Goal: Task Accomplishment & Management: Use online tool/utility

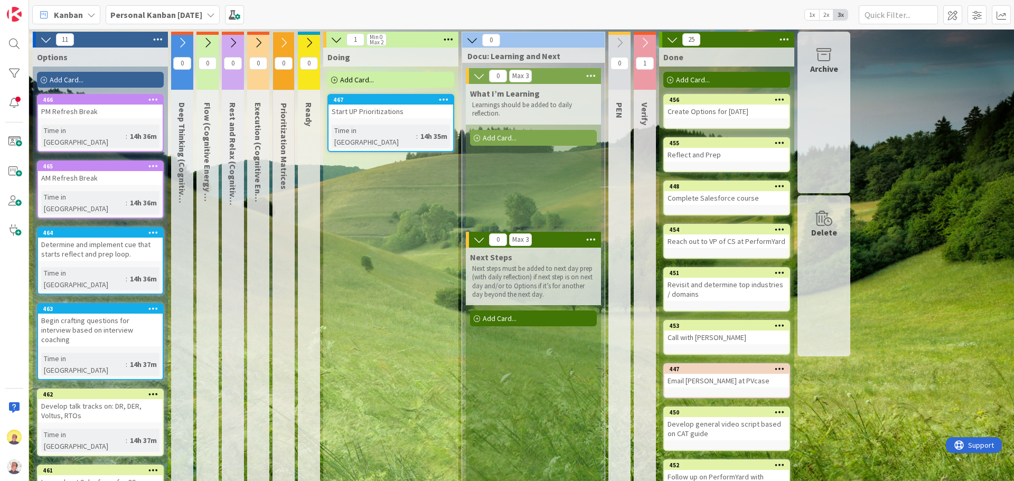
click at [181, 45] on icon at bounding box center [182, 43] width 12 height 12
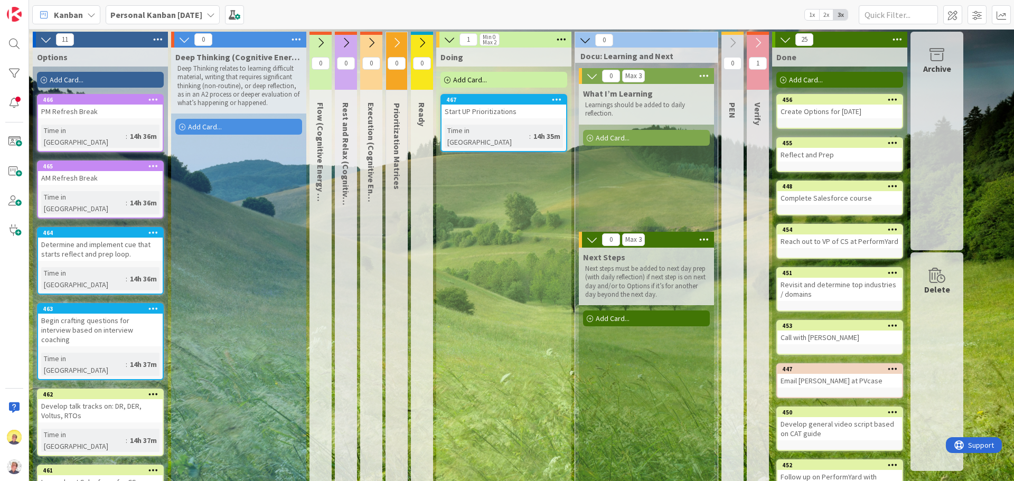
click at [322, 45] on icon at bounding box center [321, 43] width 12 height 12
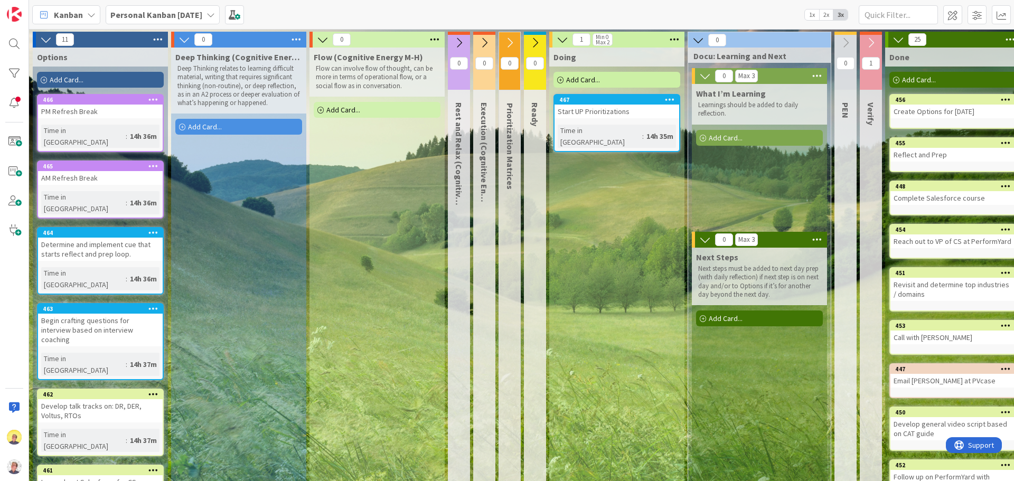
click at [461, 44] on icon at bounding box center [459, 43] width 12 height 12
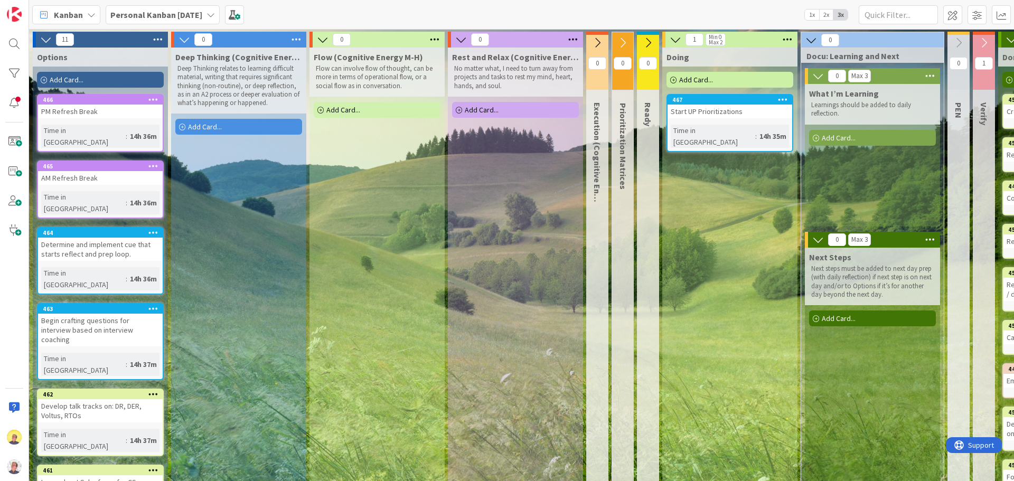
click at [597, 42] on icon at bounding box center [597, 43] width 12 height 12
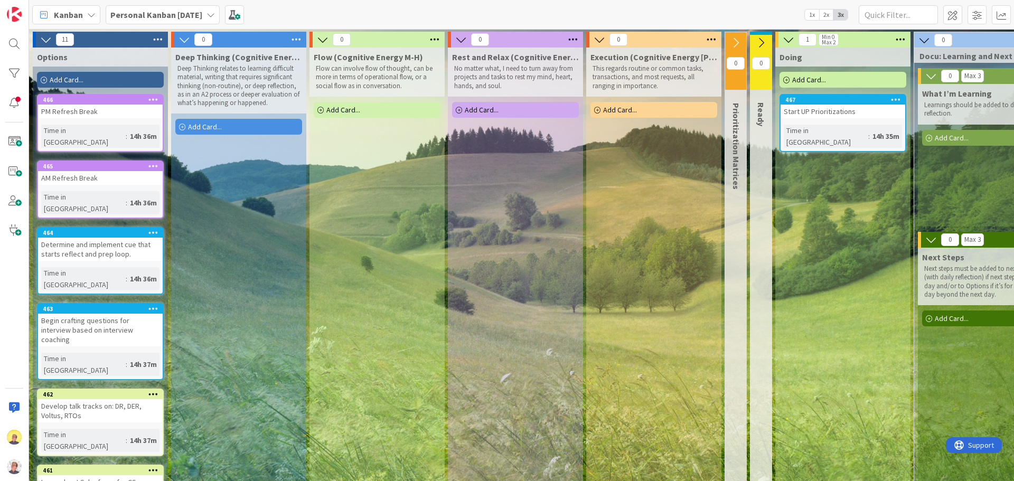
click at [756, 43] on icon at bounding box center [761, 43] width 12 height 12
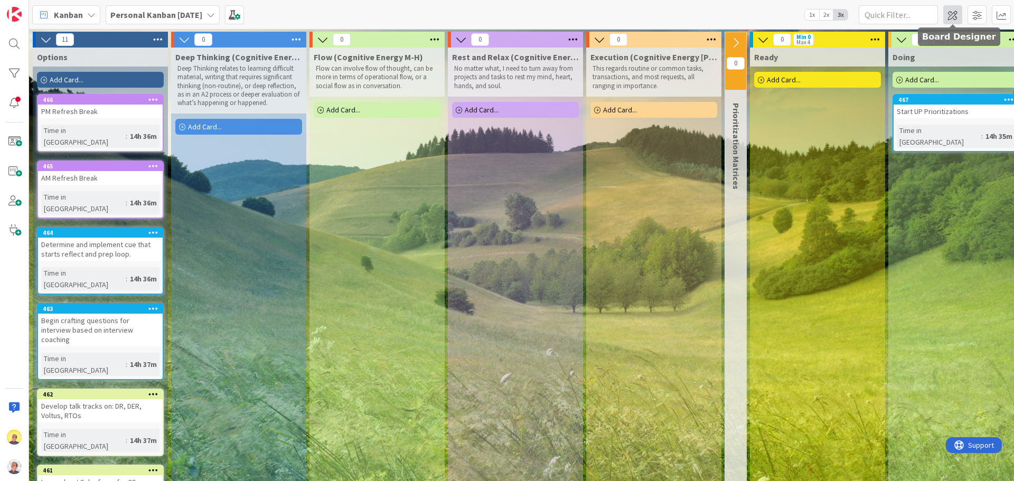
click at [951, 17] on span at bounding box center [952, 14] width 19 height 19
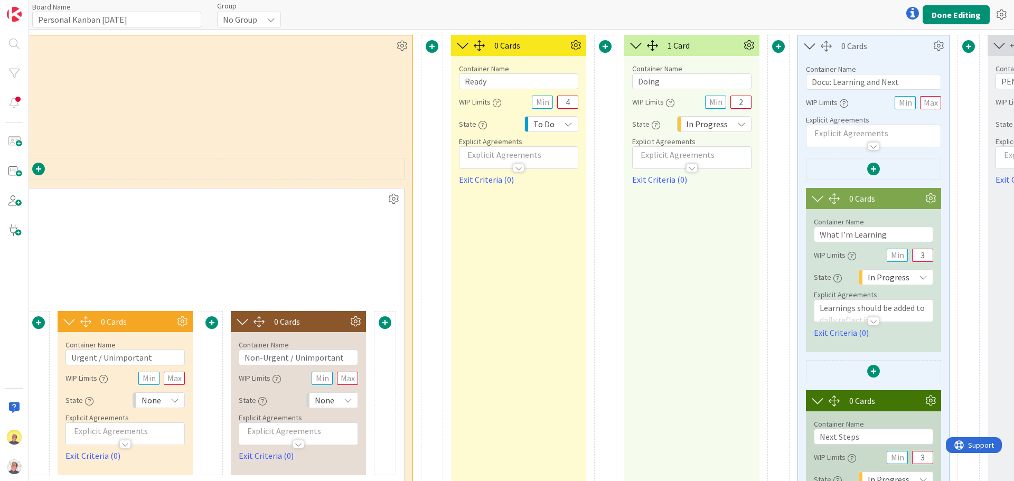
scroll to position [0, 1267]
click at [567, 102] on input "4" at bounding box center [566, 102] width 21 height 13
type input "6"
click at [490, 155] on p at bounding box center [518, 155] width 108 height 12
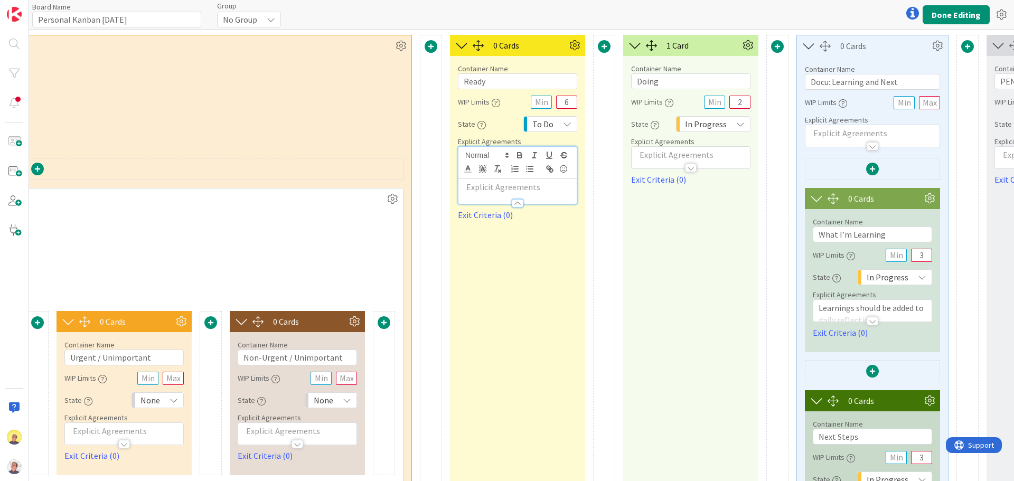
click at [486, 187] on p at bounding box center [518, 187] width 108 height 12
click at [964, 10] on button "Done Editing" at bounding box center [956, 14] width 67 height 19
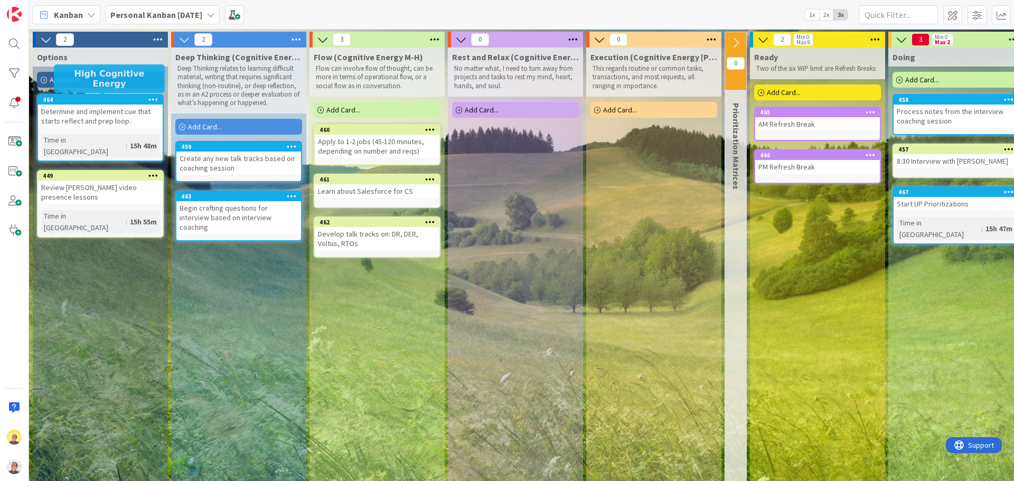
click at [96, 101] on div "464" at bounding box center [103, 99] width 120 height 7
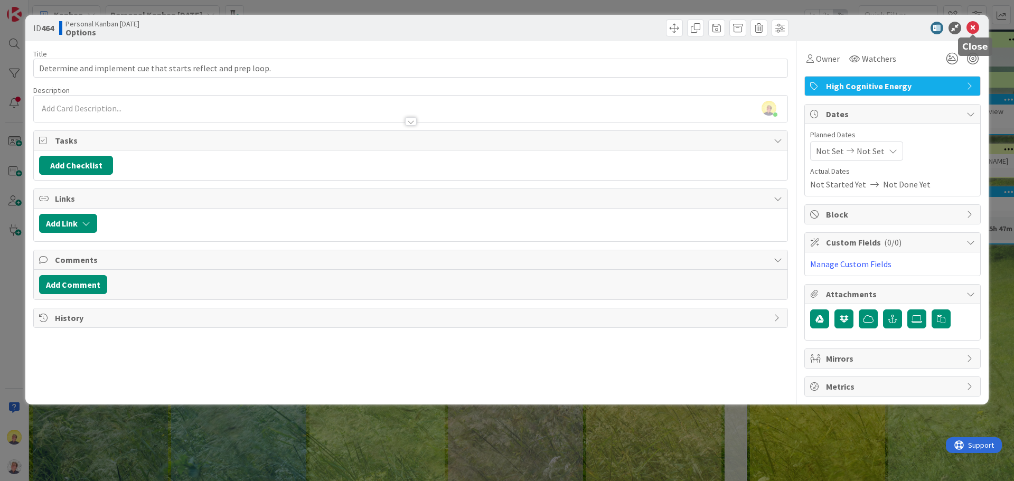
click at [971, 25] on icon at bounding box center [972, 28] width 13 height 13
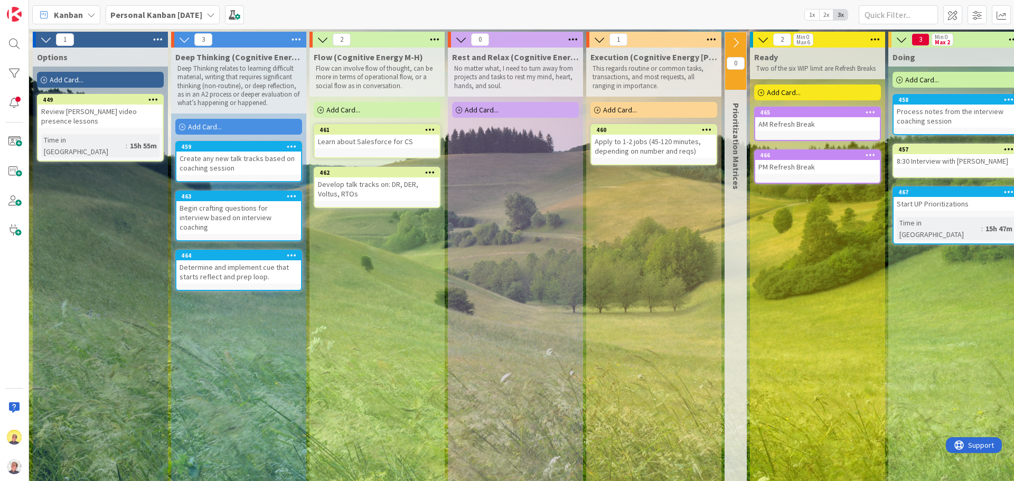
click at [733, 43] on icon at bounding box center [736, 43] width 12 height 12
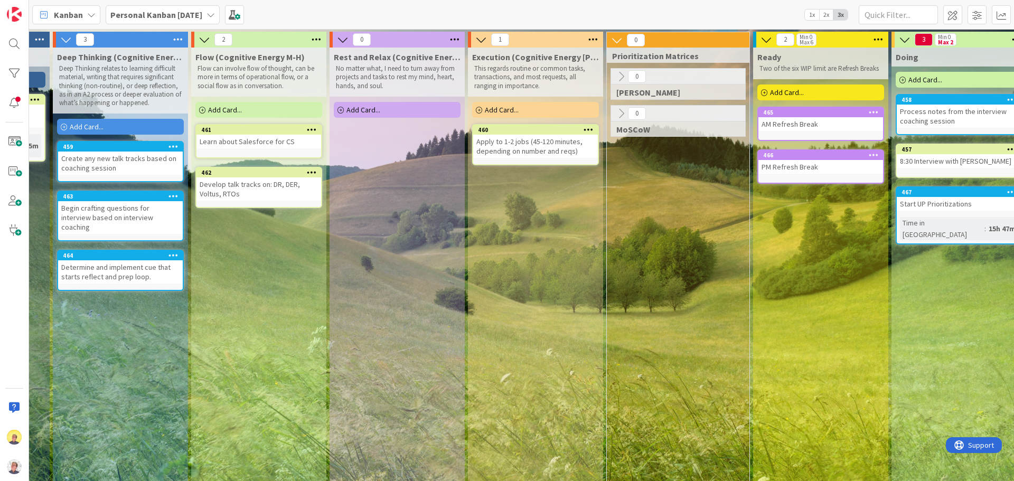
scroll to position [0, 123]
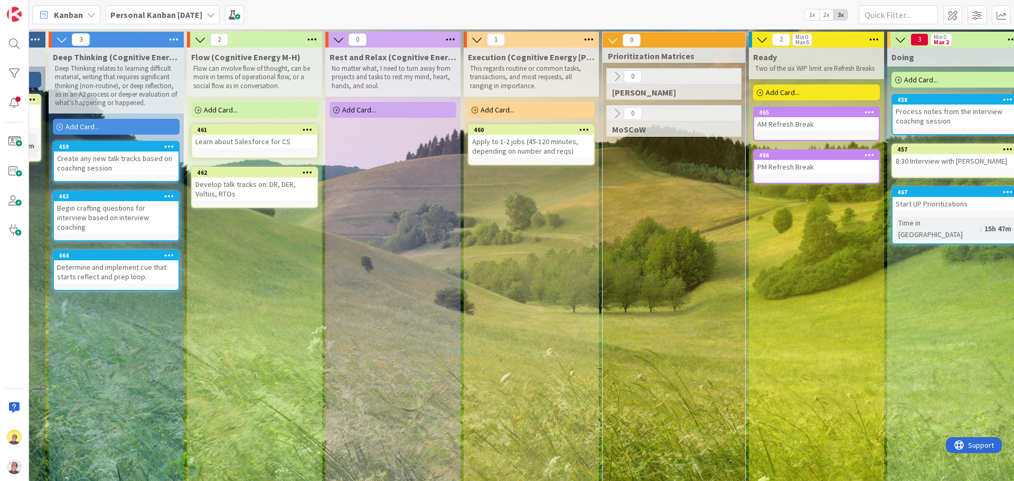
click at [617, 77] on icon at bounding box center [617, 77] width 12 height 12
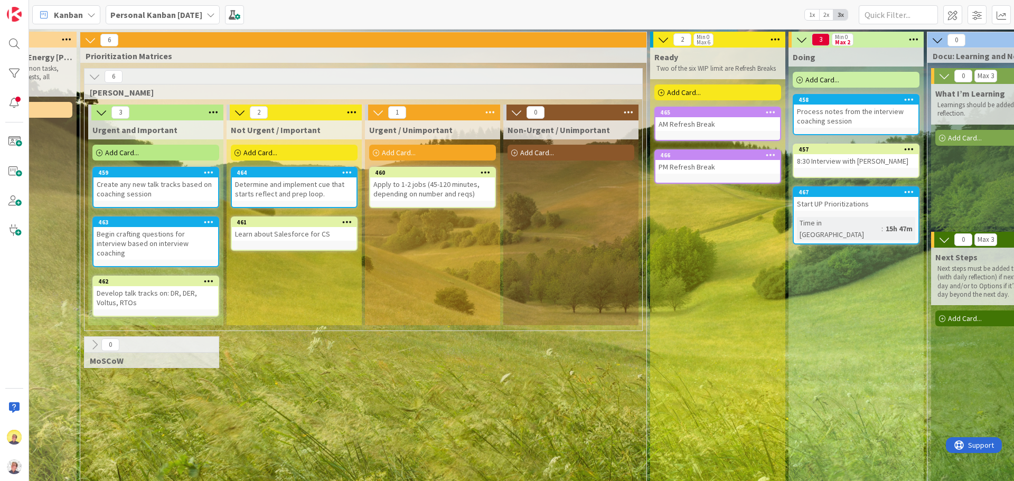
scroll to position [0, 698]
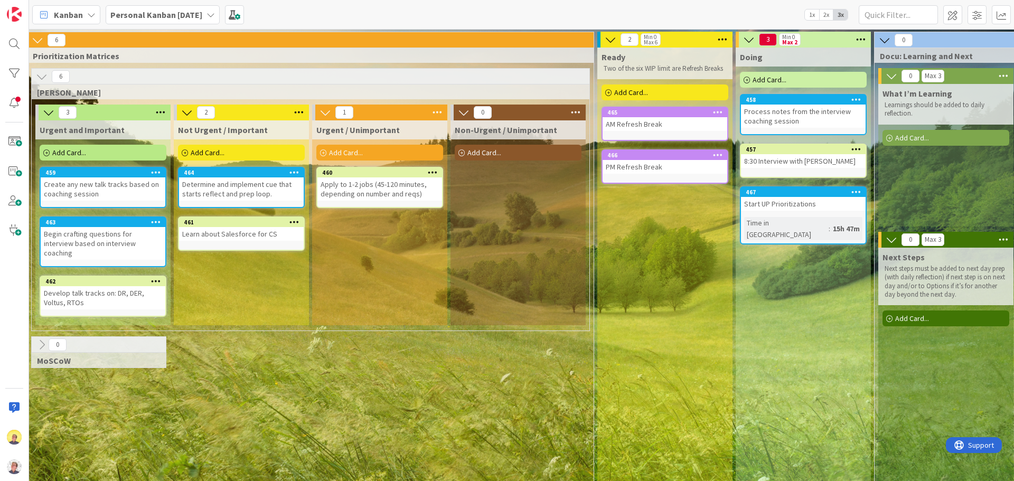
click at [634, 93] on span "Add Card..." at bounding box center [631, 93] width 34 height 10
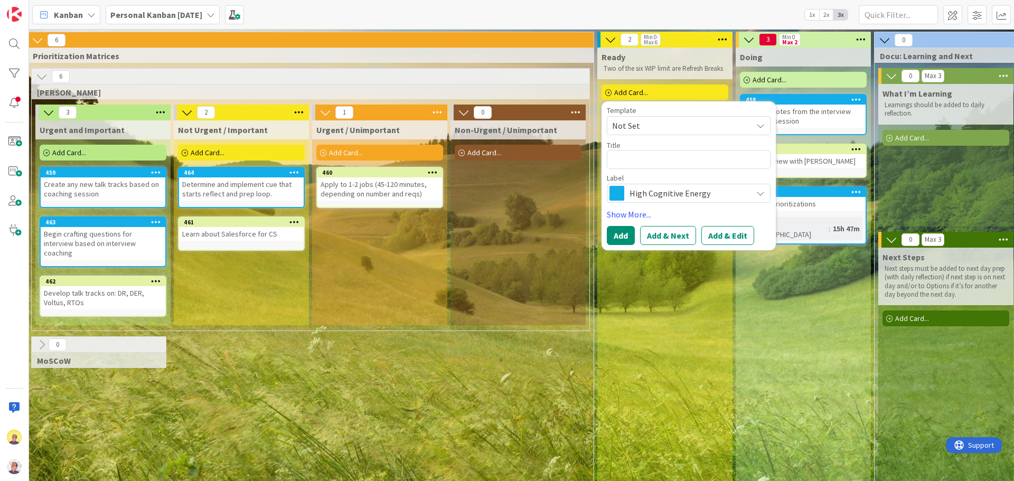
type textarea "x"
type textarea "M"
type textarea "x"
type textarea "Me"
type textarea "x"
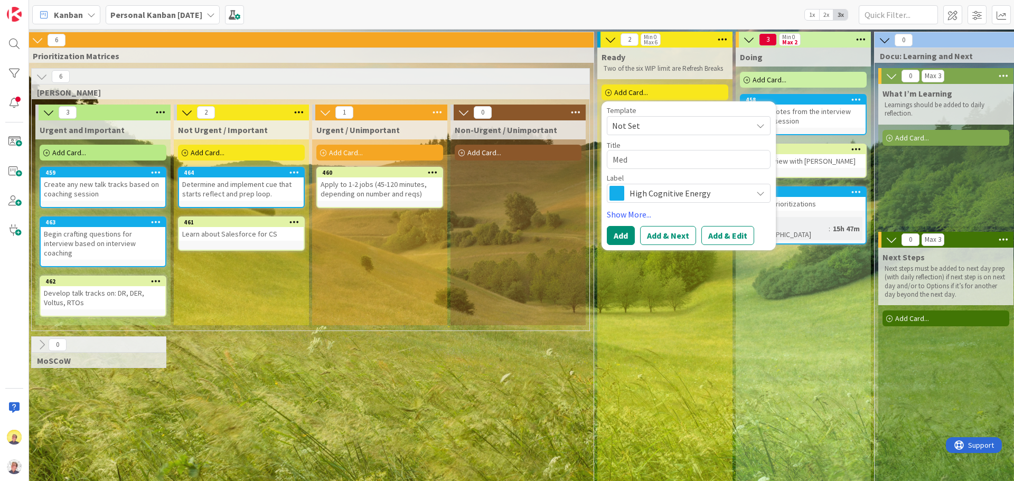
type textarea "Medi"
type textarea "x"
type textarea "Medit"
type textarea "x"
type textarea "Medita"
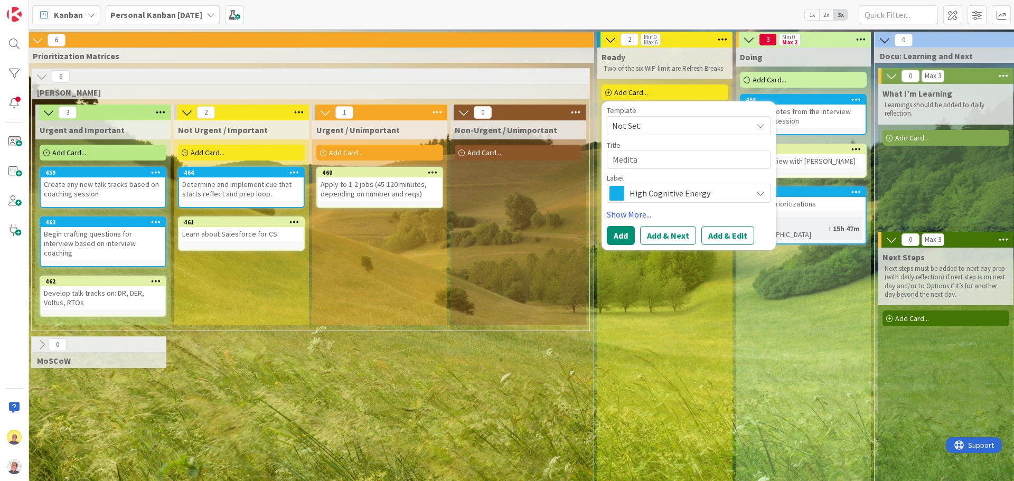
type textarea "x"
type textarea "Meditat"
type textarea "x"
type textarea "Meditate"
type textarea "x"
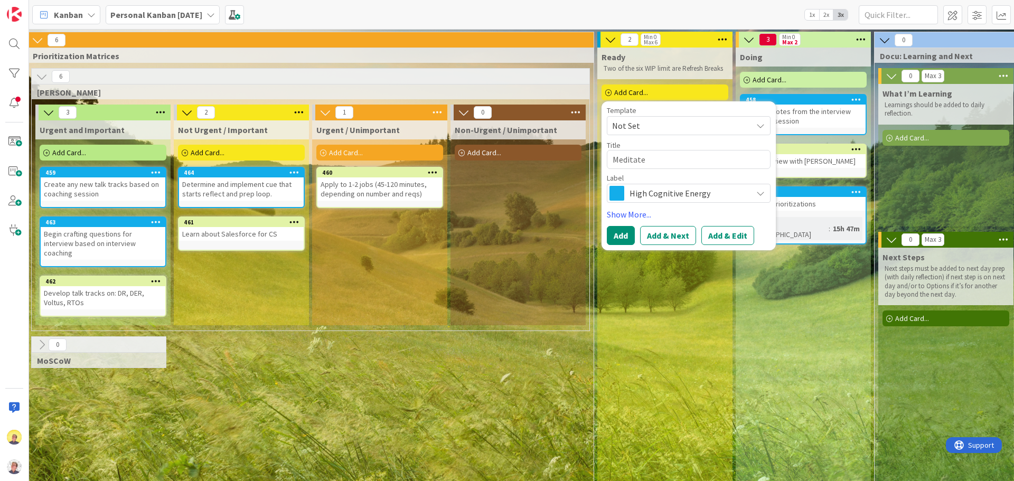
type textarea "Meditate"
type textarea "x"
type textarea "Meditate ("
type textarea "x"
type textarea "Meditate (d"
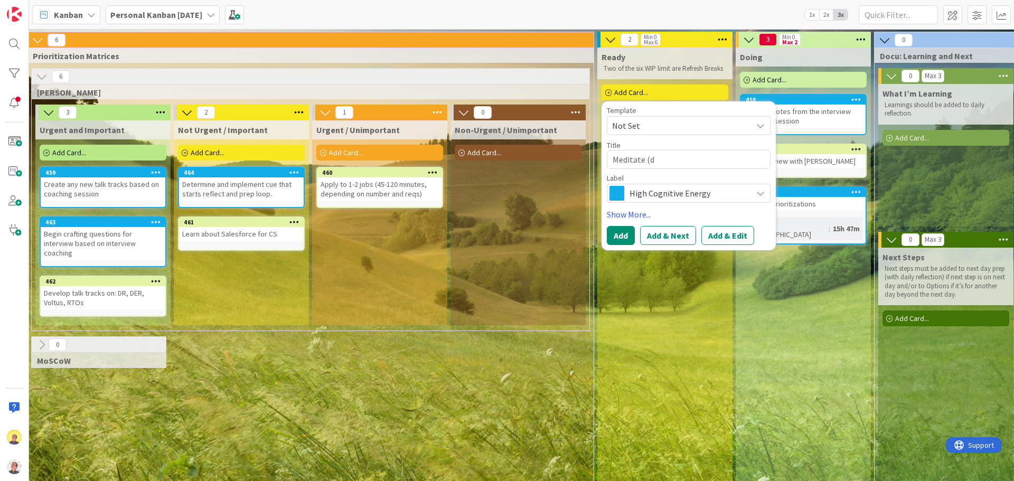
type textarea "x"
type textarea "Meditate (du"
type textarea "x"
type textarea "Meditate (due"
type textarea "x"
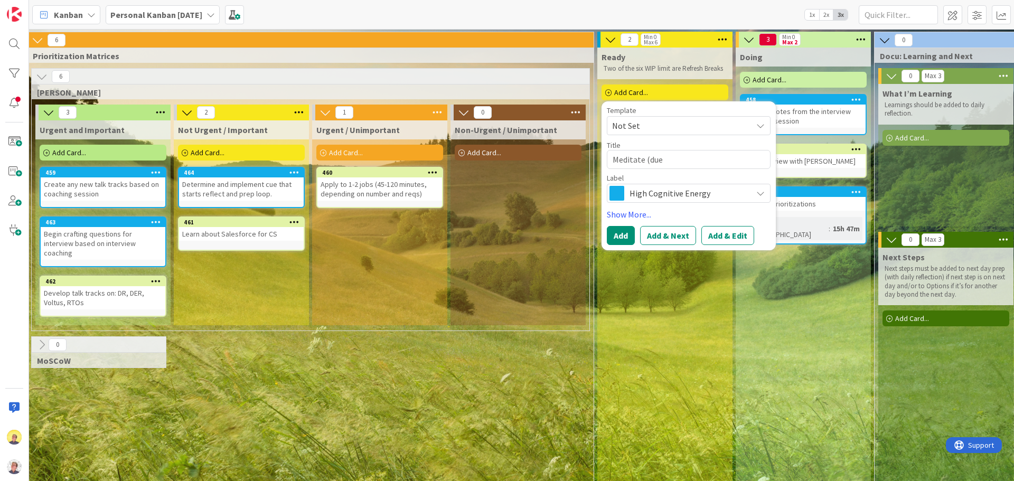
type textarea "Meditate (due"
type textarea "x"
type textarea "Meditate (due t"
type textarea "x"
type textarea "Meditate (due to"
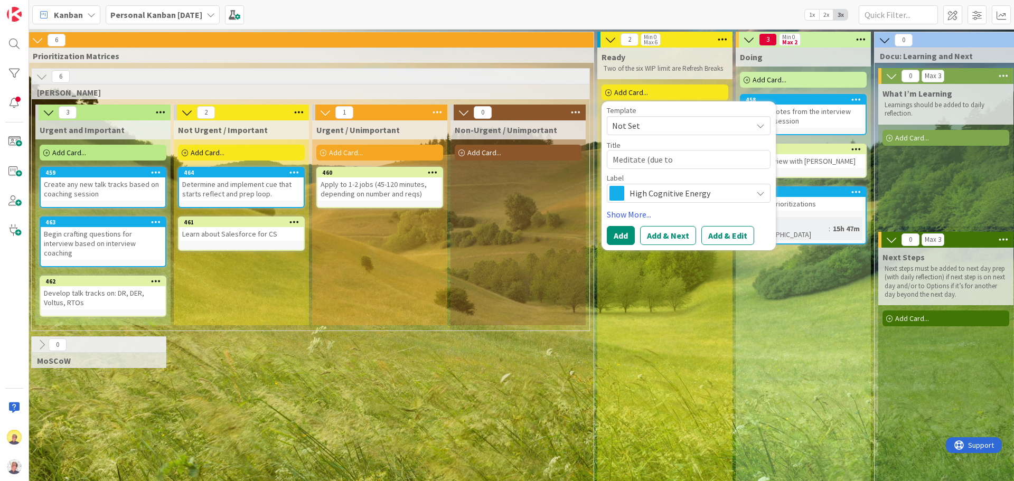
type textarea "x"
type textarea "Meditate (due to"
type textarea "x"
type textarea "Meditate (due to e"
type textarea "x"
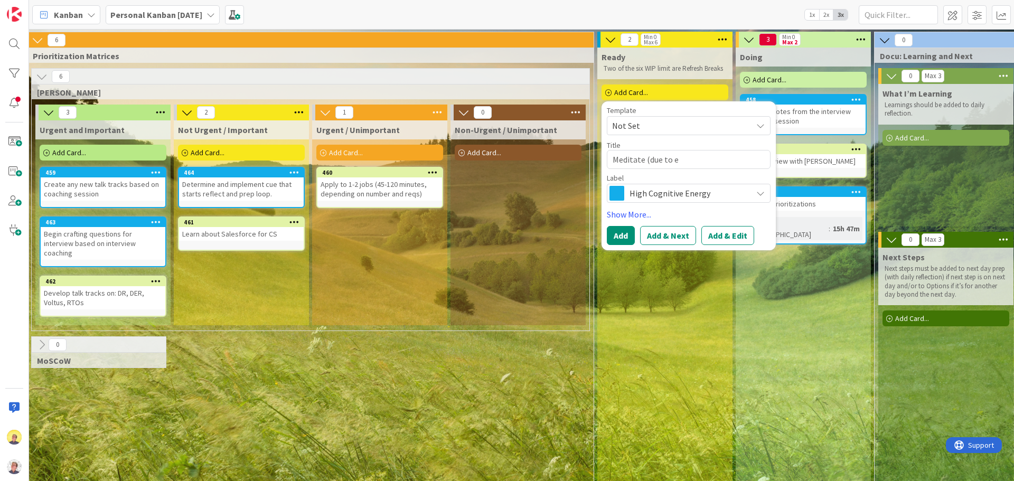
type textarea "Meditate (due to ea"
type textarea "x"
type textarea "Meditate (due to [PERSON_NAME]"
type textarea "x"
type textarea "Meditate (due to early"
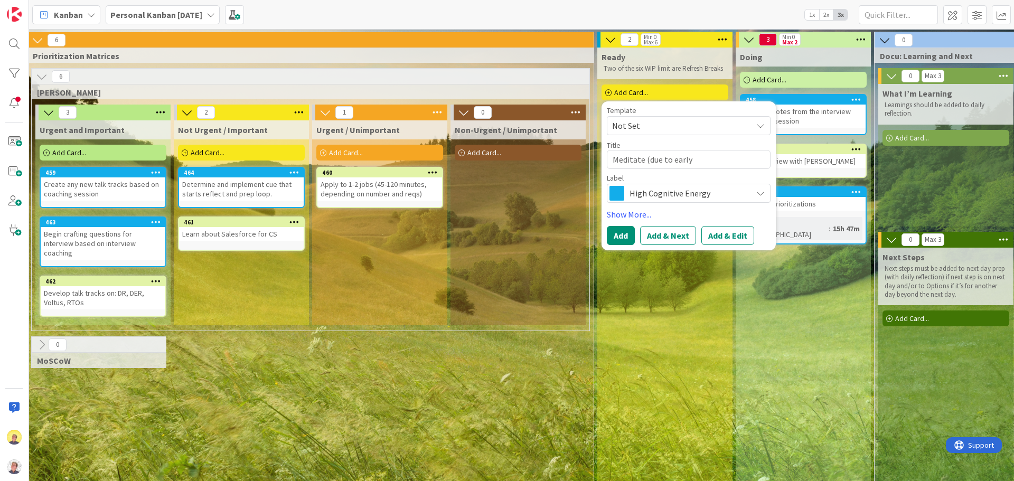
type textarea "x"
type textarea "Meditate (due to early m"
type textarea "x"
type textarea "Meditate (due to early me"
type textarea "x"
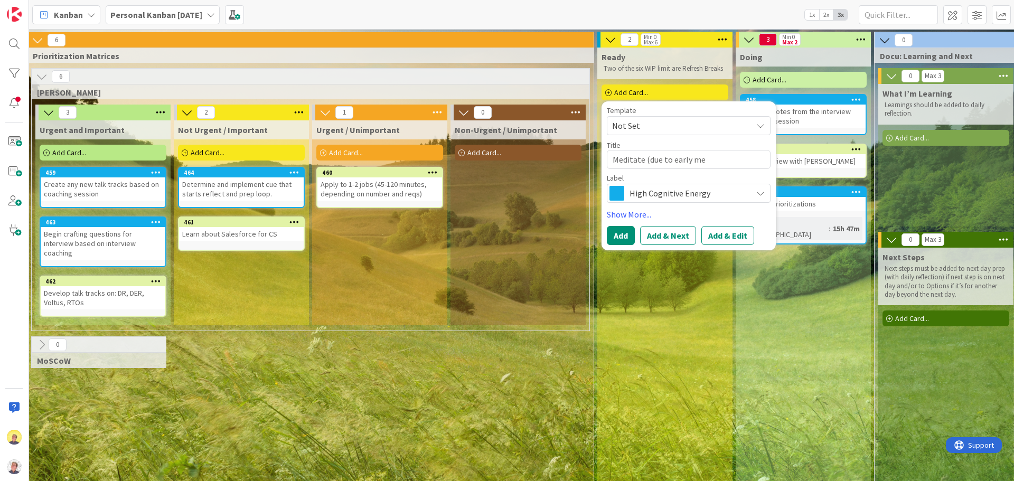
type textarea "Meditate (due to early mee"
type textarea "x"
type textarea "Meditate (due to early meet"
type textarea "x"
type textarea "Meditate (due to early meeti"
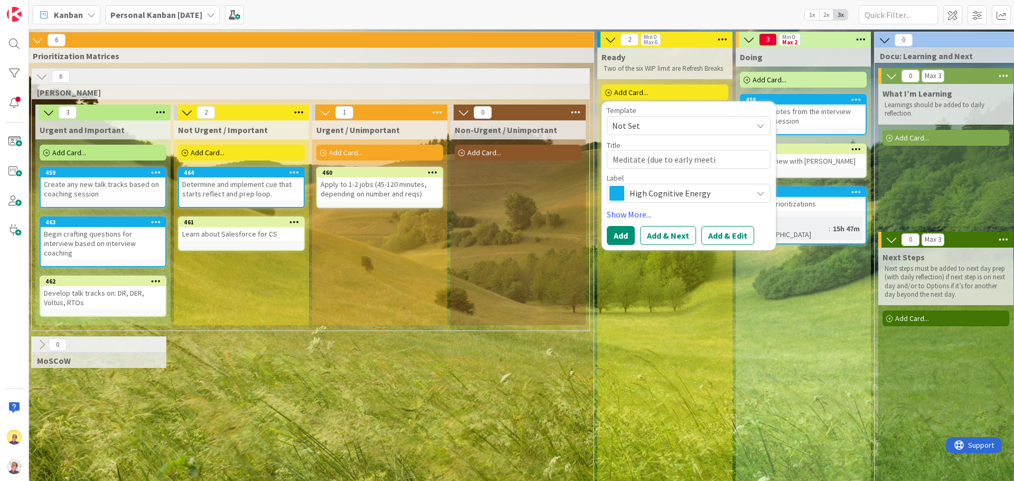
type textarea "x"
type textarea "Meditate (due to early meetin"
type textarea "x"
type textarea "Meditate (due to early meeting"
type textarea "x"
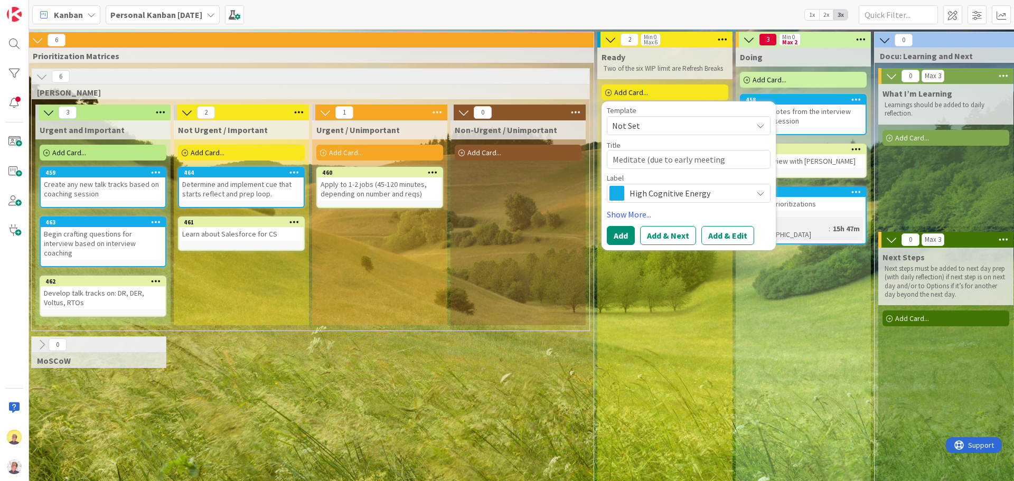
type textarea "Meditate (due to early meeting"
type textarea "x"
type textarea "Meditate (due to early meeting w"
type textarea "x"
type textarea "Meditate (due to early meeting wit"
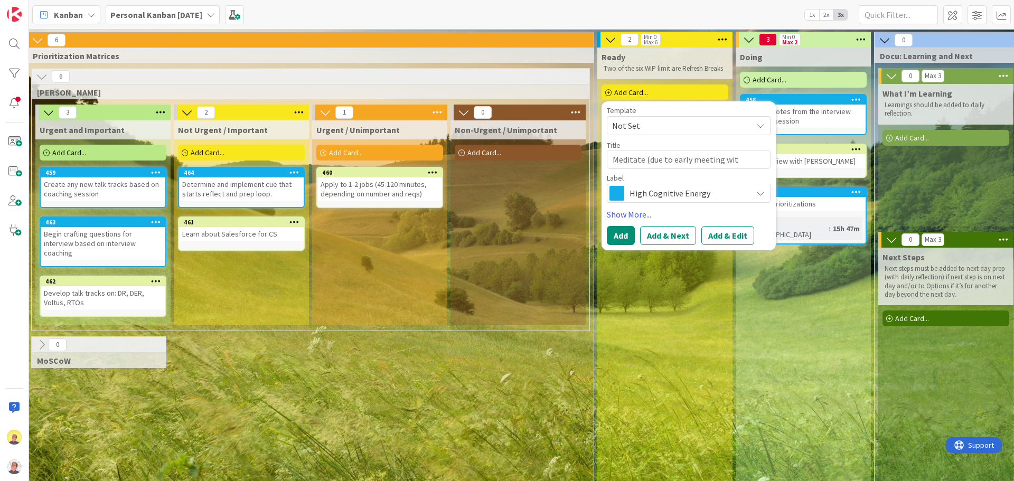
type textarea "x"
type textarea "Meditate (due to early meeting with"
type textarea "x"
type textarea "Meditate (due to early meeting with"
type textarea "x"
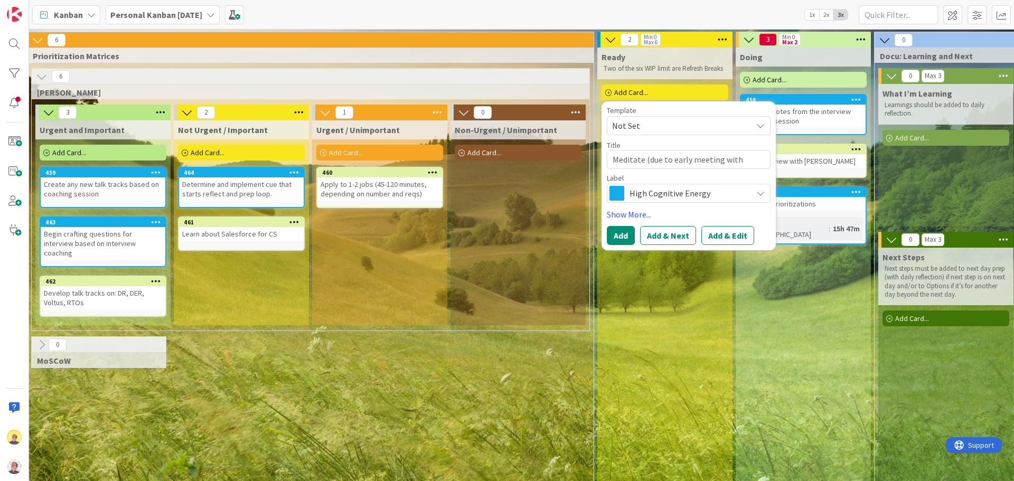
type textarea "Meditate (due to early meeting with"
type textarea "x"
type textarea "Meditate (due to early meeting wit"
type textarea "x"
type textarea "Meditate (due to early meeting wi"
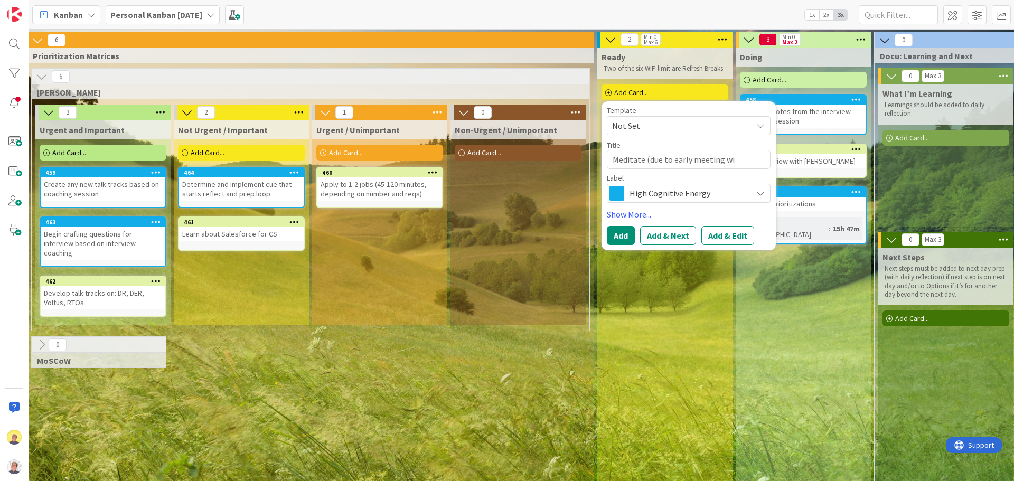
type textarea "x"
type textarea "Meditate (due to early meeting w"
type textarea "x"
type textarea "Meditate (due to early meeting"
type textarea "x"
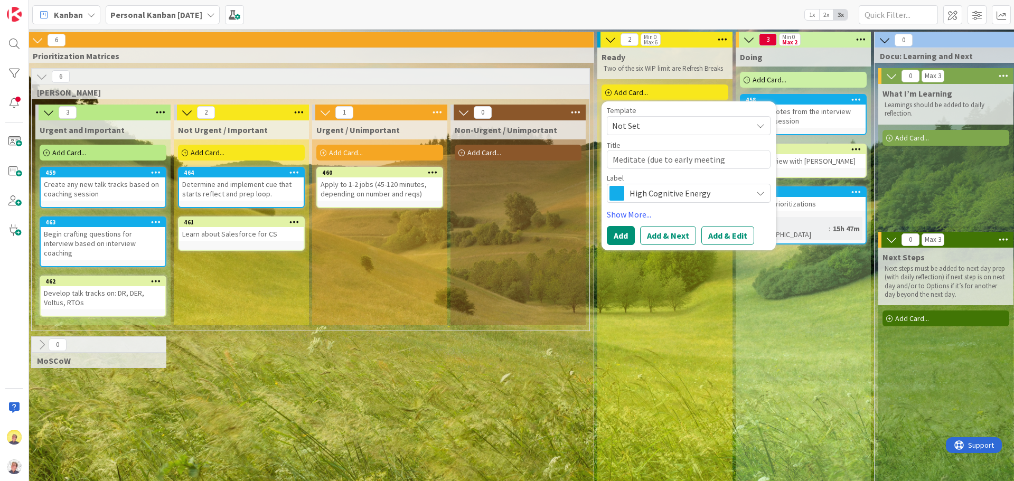
type textarea "Meditate (due to early meeting"
type textarea "x"
type textarea "Meditate (due to early meetin"
type textarea "x"
type textarea "Meditate (due to early meet"
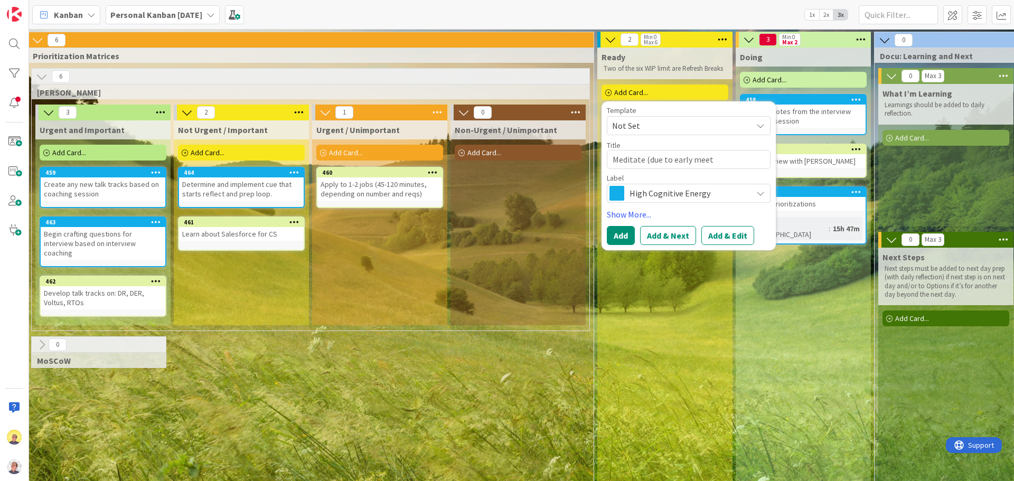
type textarea "x"
type textarea "Meditate (due to early mee"
type textarea "x"
type textarea "Meditate (due to early me"
type textarea "x"
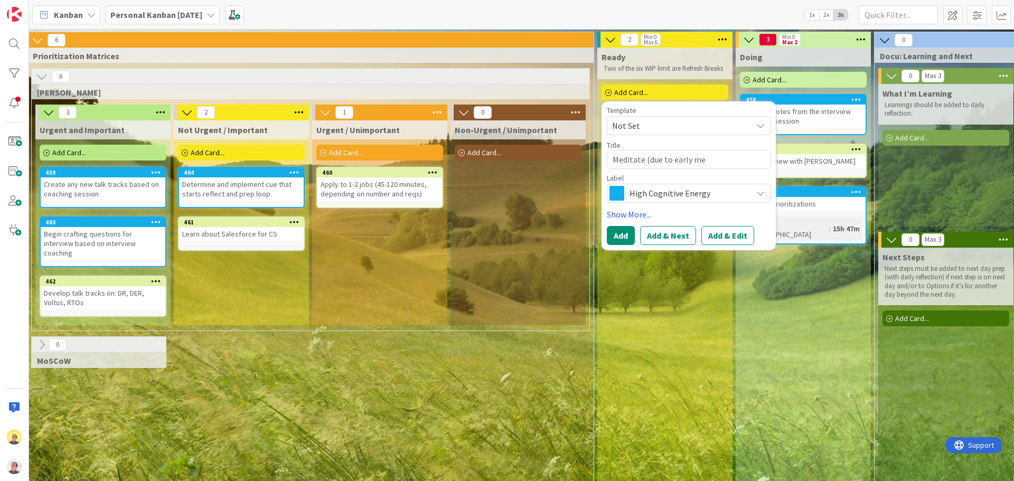
type textarea "Meditate (due to early m"
type textarea "x"
type textarea "Meditate (due to early"
type textarea "x"
type textarea "Meditate (due to early c"
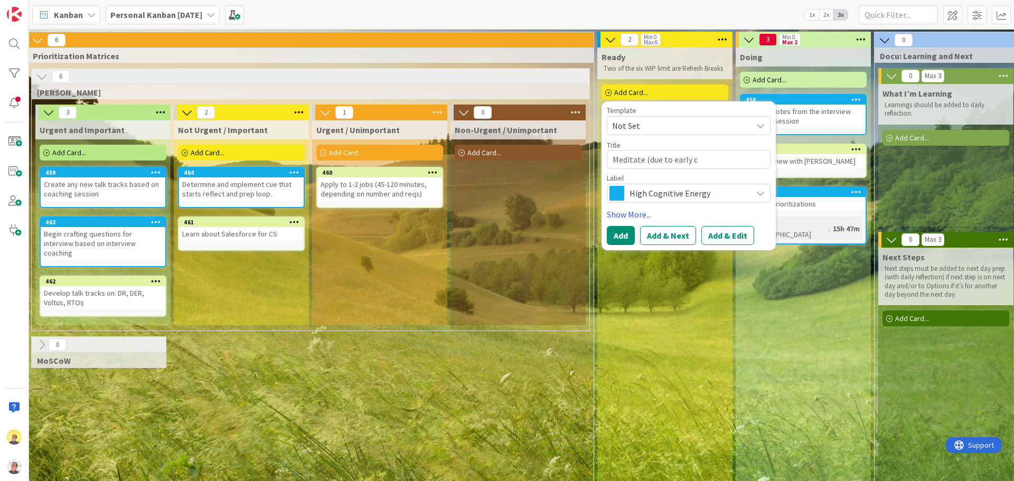
type textarea "x"
type textarea "Meditate (due to early"
type textarea "x"
type textarea "Meditate (due to early"
type textarea "x"
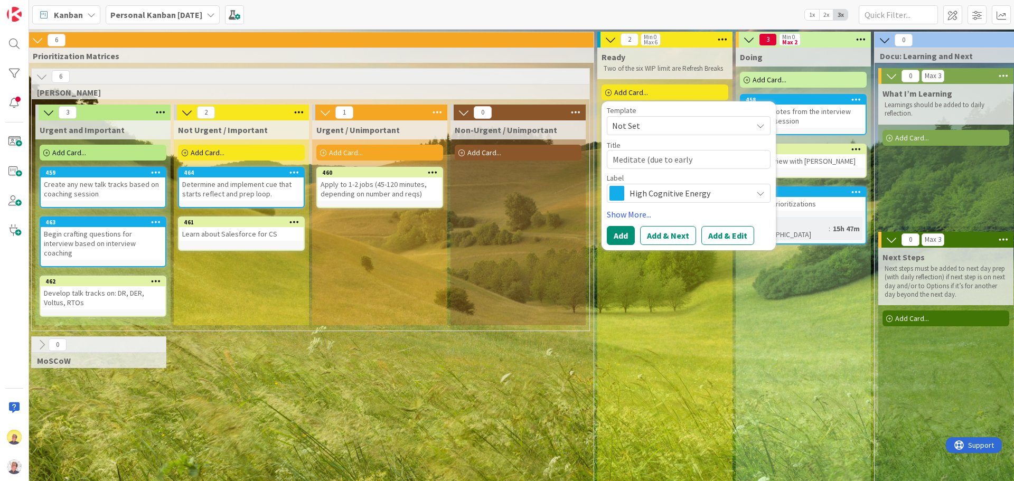
type textarea "Meditate (due to [PERSON_NAME]"
type textarea "x"
type textarea "Meditate (due to ear"
type textarea "x"
type textarea "Meditate (due to ea"
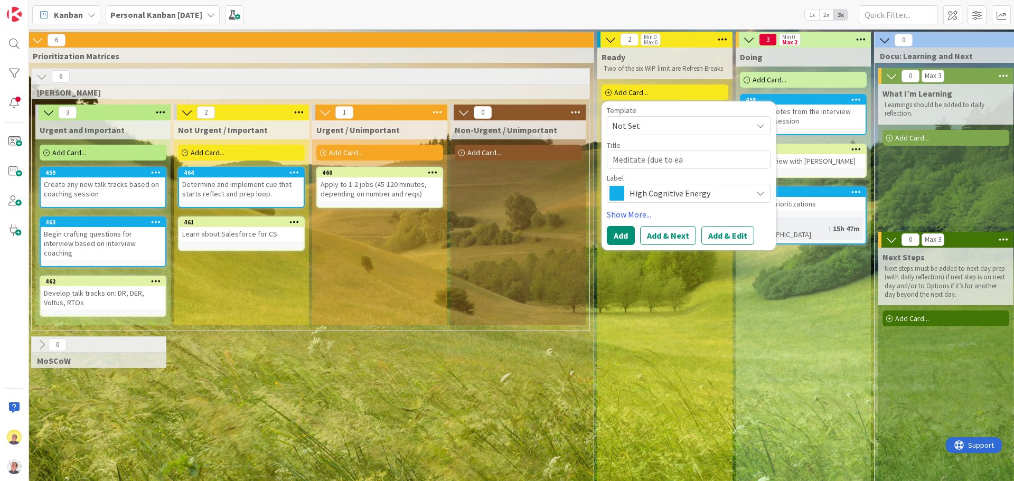
type textarea "x"
type textarea "Meditate (due to e"
type textarea "x"
type textarea "Meditate (due to"
type textarea "x"
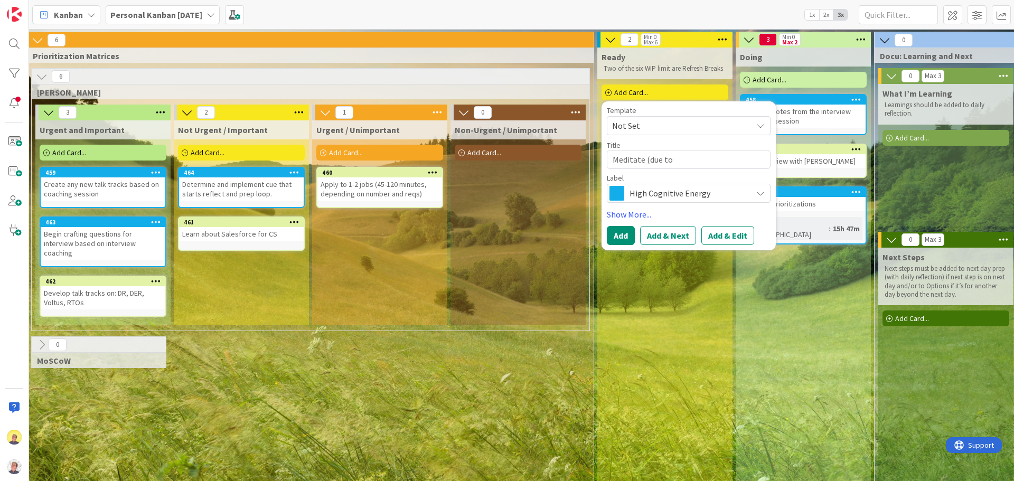
type textarea "Meditate (due to 8"
type textarea "x"
type textarea "Meditate (due to 8:"
type textarea "x"
type textarea "Meditate (due to 8:3"
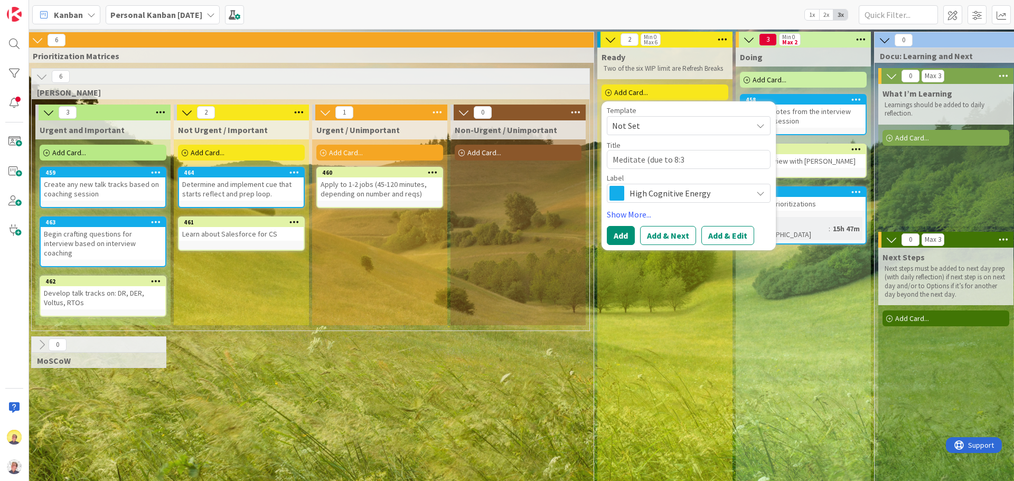
type textarea "x"
type textarea "Meditate (due to 8:30"
type textarea "x"
type textarea "Meditate (due to 8:30"
type textarea "x"
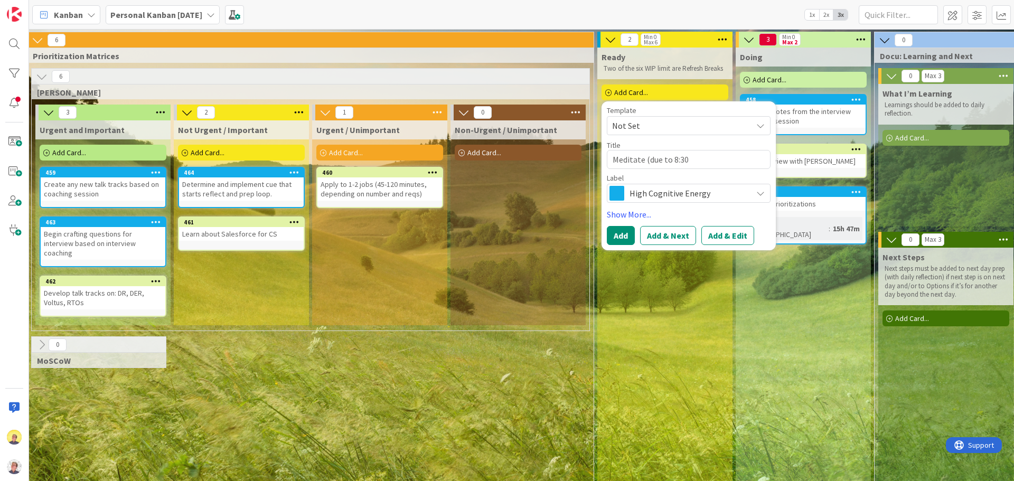
type textarea "Meditate (due to 8:30 c"
type textarea "x"
type textarea "Meditate (due to 8:30 co"
type textarea "x"
type textarea "Meditate (due to 8:30 coc"
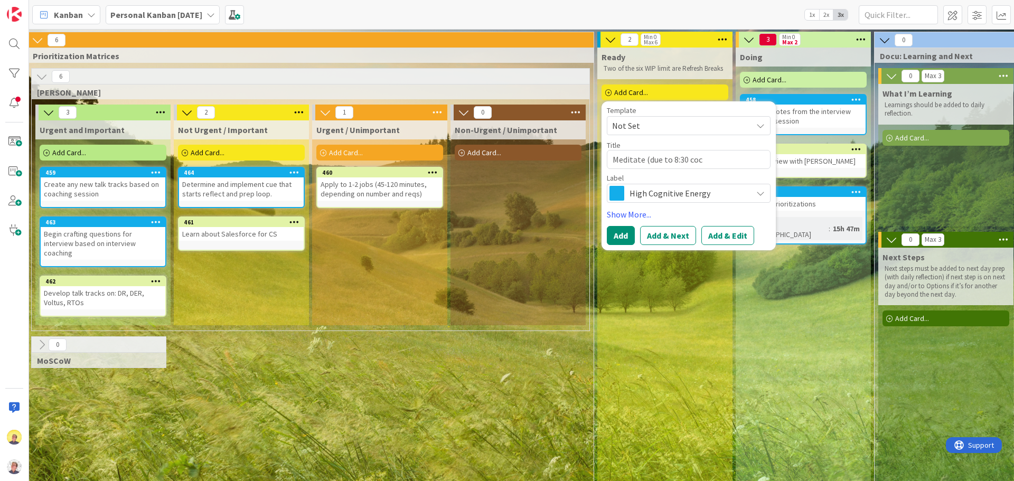
type textarea "x"
type textarea "Meditate (due to 8:30 coa"
type textarea "x"
type textarea "Meditate (due to 8:30 coac"
type textarea "x"
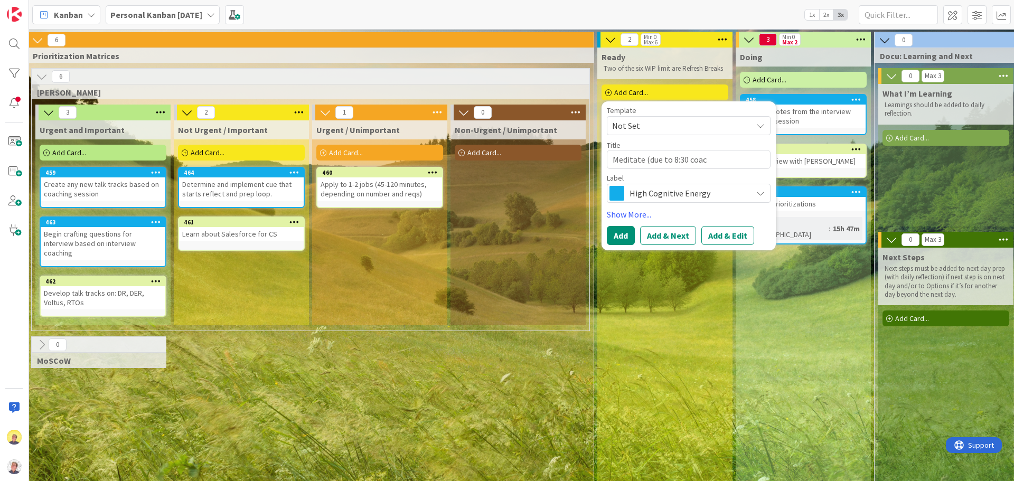
type textarea "Meditate (due to 8:30 coach"
type textarea "x"
type textarea "Meditate (due to 8:30 coachi"
type textarea "x"
type textarea "Meditate (due to 8:30 coachin"
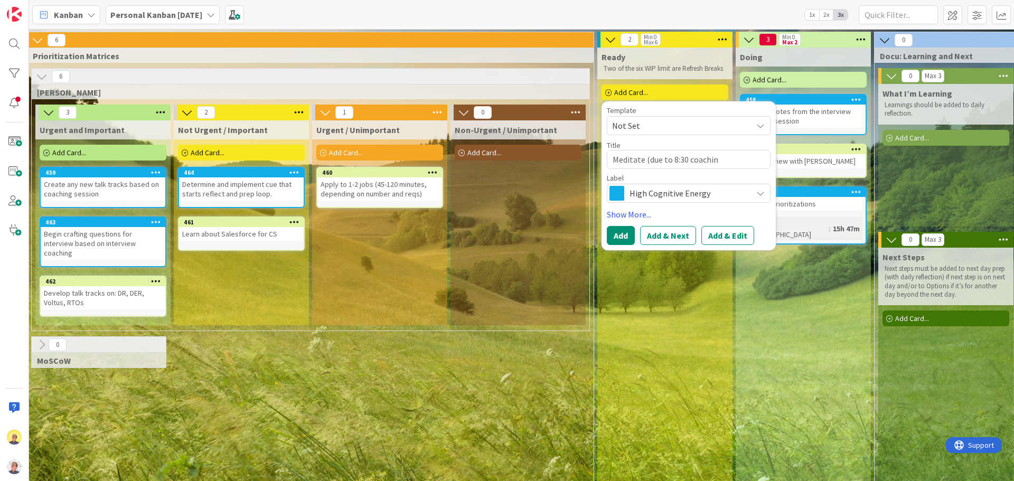
type textarea "x"
type textarea "Meditate (due to 8:30 coaching"
type textarea "x"
type textarea "Meditate (due to 8:30 coaching"
type textarea "x"
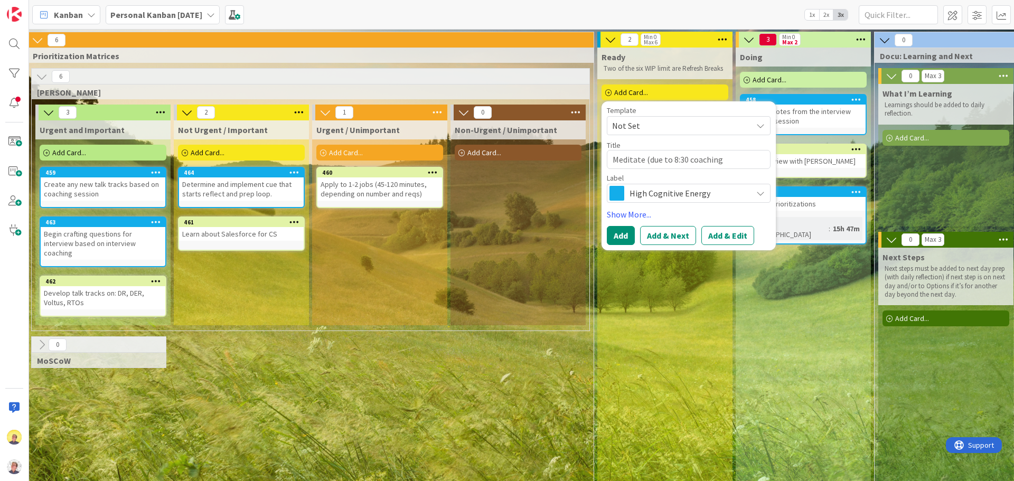
type textarea "Meditate (due to 8:30 coaching s"
type textarea "x"
type textarea "Meditate (due to 8:30 coaching se"
type textarea "x"
type textarea "Meditate (due to 8:30 coaching ses"
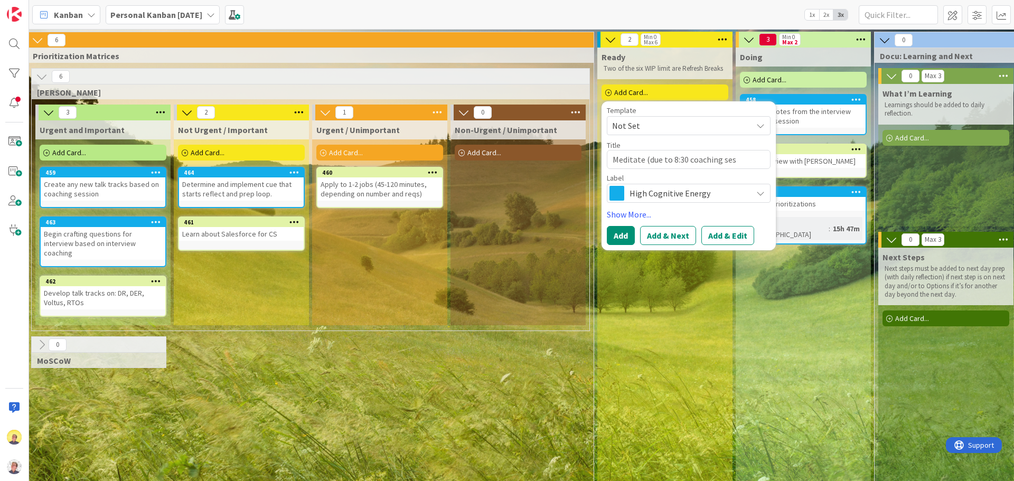
type textarea "x"
type textarea "Meditate (due to 8:30 coaching sess"
type textarea "x"
type textarea "Meditate (due to 8:30 coaching sessin"
type textarea "x"
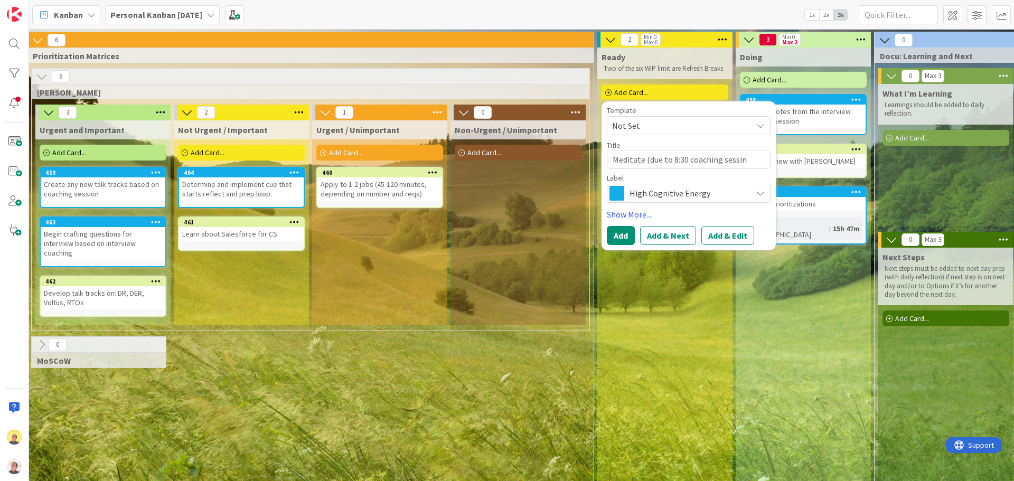
type textarea "Meditate (due to 8:30 coaching sessino"
type textarea "x"
type textarea "Meditate (due to 8:30 coaching sessin"
type textarea "x"
type textarea "Meditate (due to 8:30 coaching sessi"
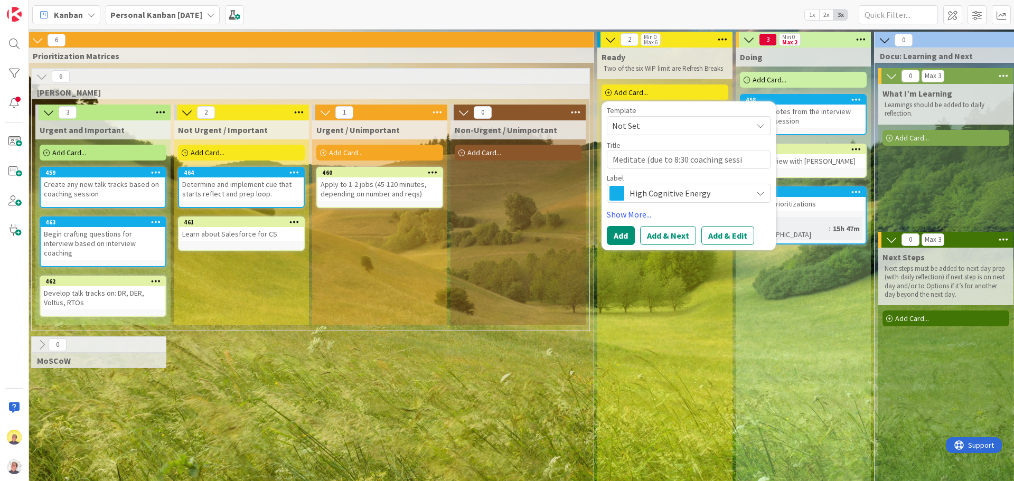
type textarea "x"
type textarea "Meditate (due to 8:30 coaching sessio"
type textarea "x"
type textarea "Meditate (due to 8:30 coaching session"
type textarea "x"
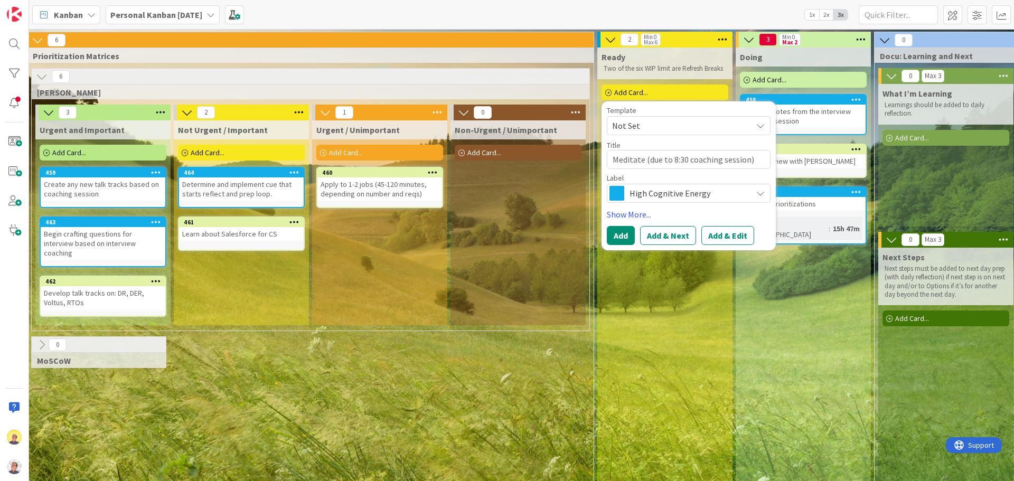
type textarea "Meditate (due to 8:30 coaching session)"
click at [634, 194] on span "High Cognitive Energy" at bounding box center [688, 193] width 117 height 15
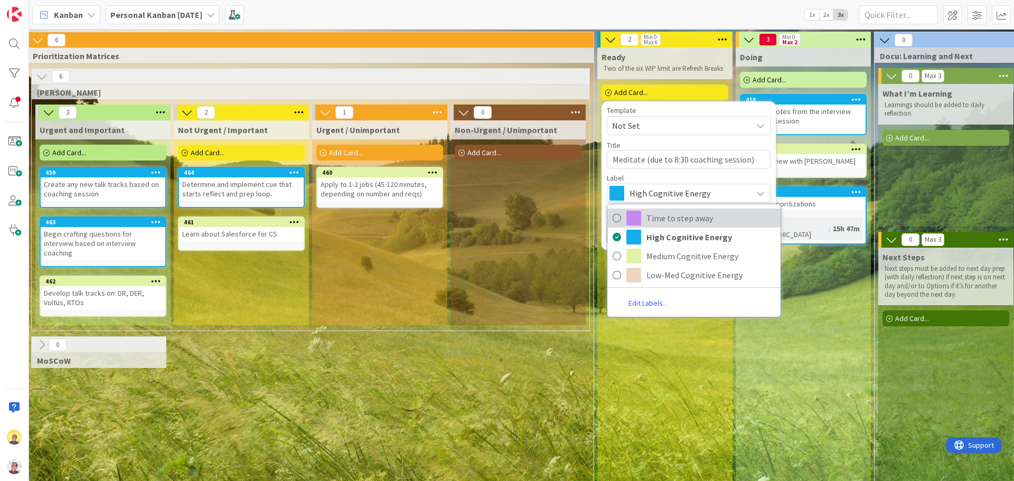
click at [645, 221] on link "Time to step away" at bounding box center [693, 218] width 173 height 19
type textarea "x"
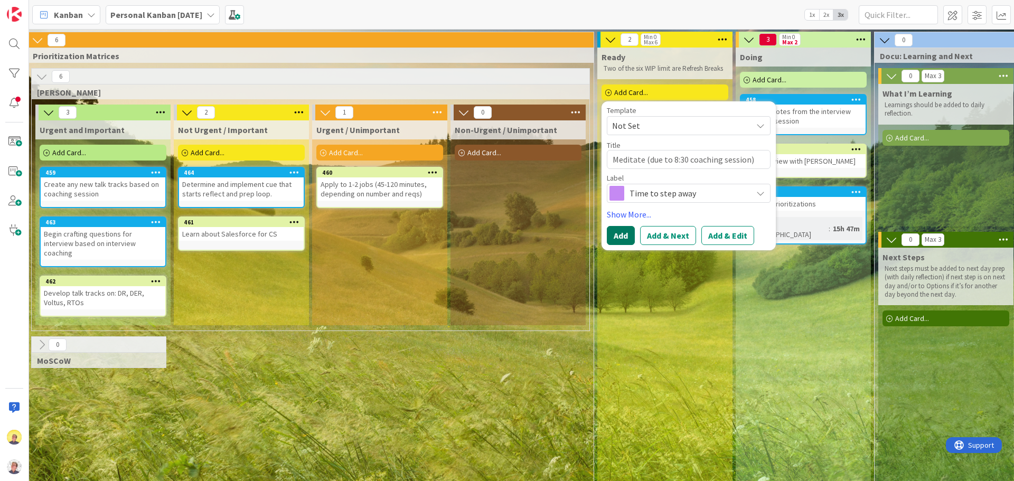
click at [619, 238] on button "Add" at bounding box center [621, 235] width 28 height 19
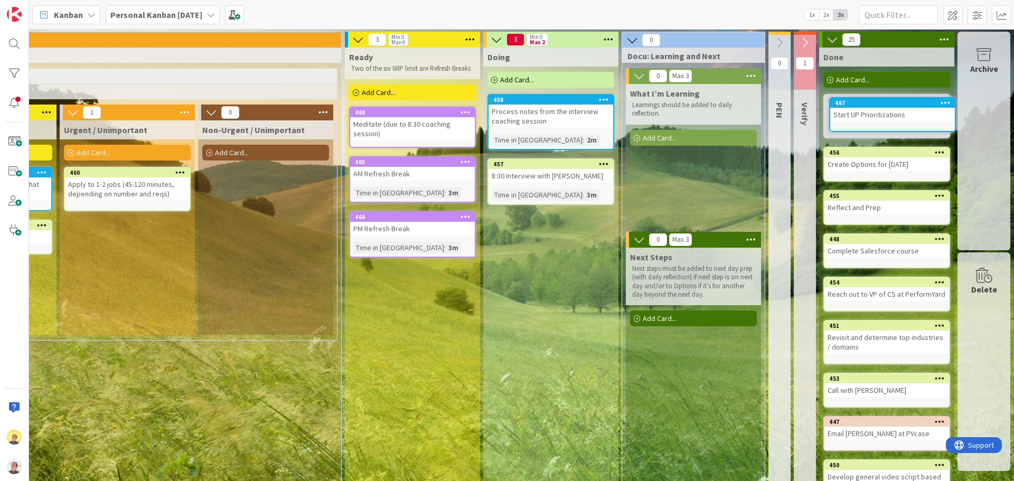
scroll to position [0, 958]
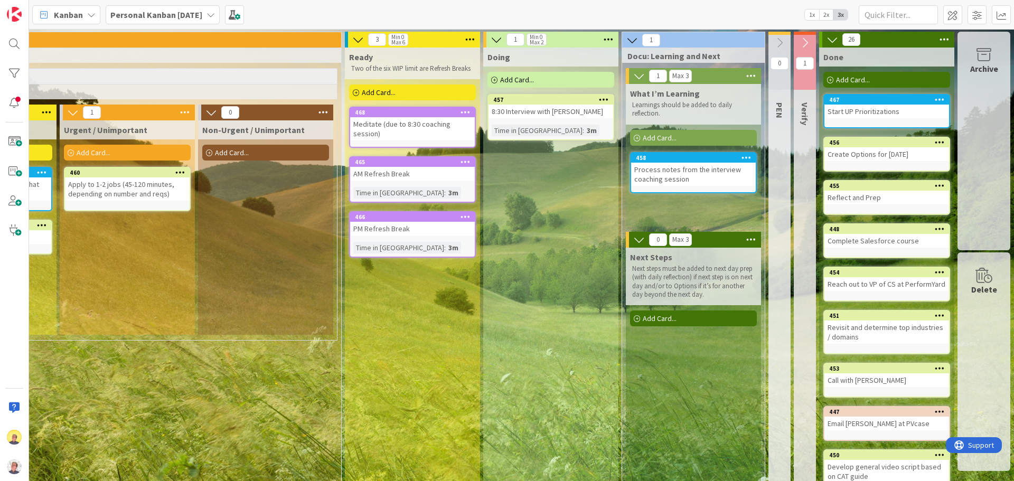
click at [662, 176] on div "Process notes from the interview coaching session" at bounding box center [693, 174] width 125 height 23
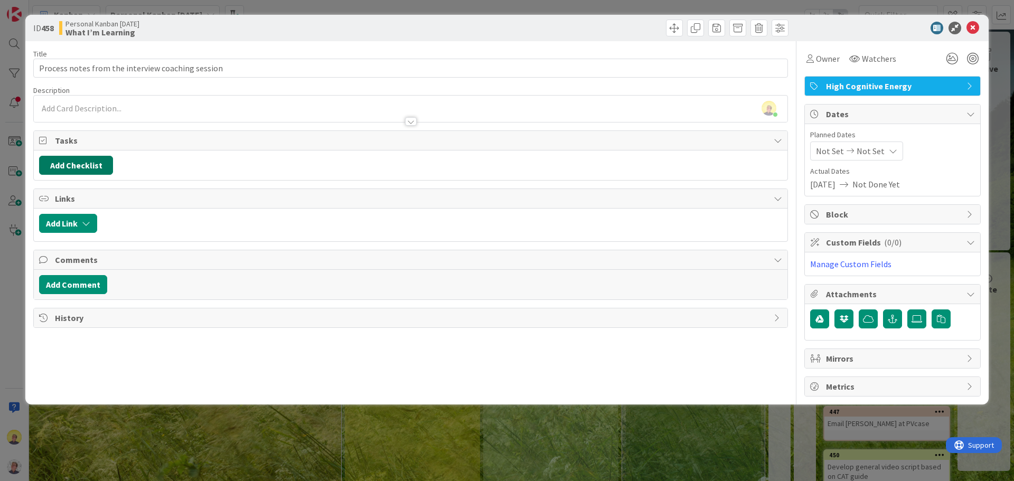
click at [72, 167] on button "Add Checklist" at bounding box center [76, 165] width 74 height 19
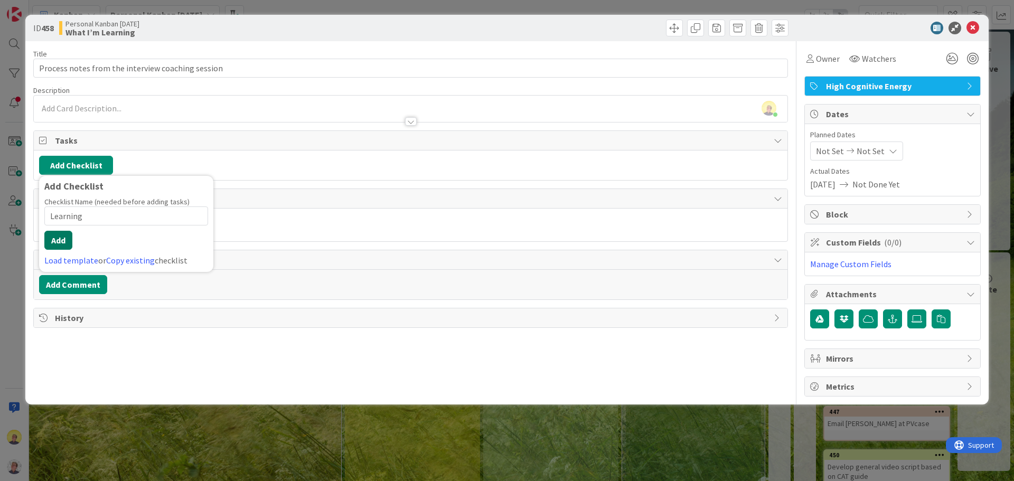
type input "Learning"
click at [65, 241] on button "Add" at bounding box center [58, 240] width 28 height 19
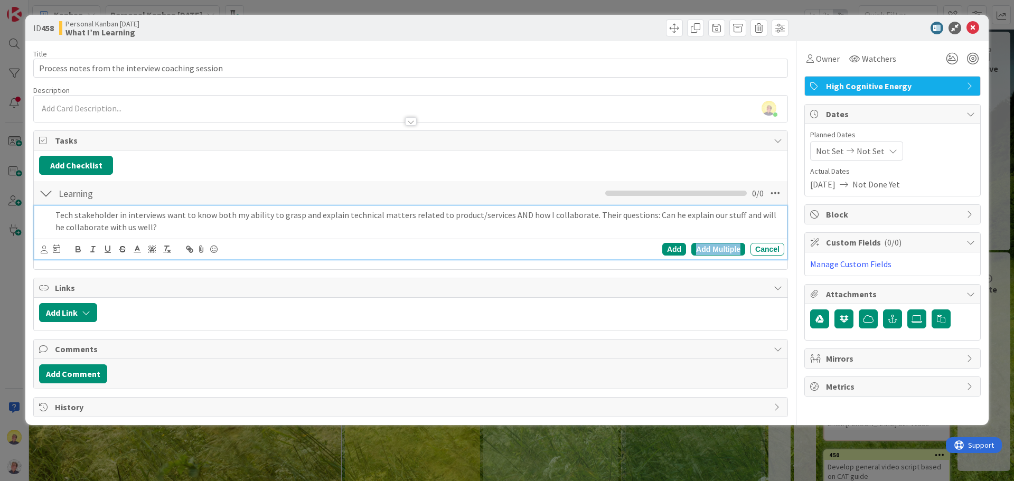
click at [718, 249] on div "Add Multiple" at bounding box center [718, 249] width 54 height 13
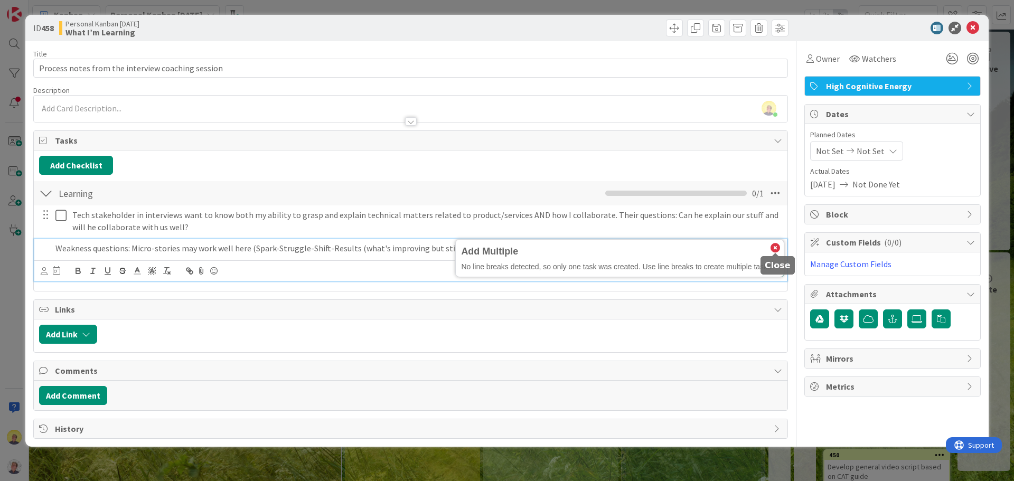
click at [772, 249] on icon at bounding box center [776, 248] width 10 height 10
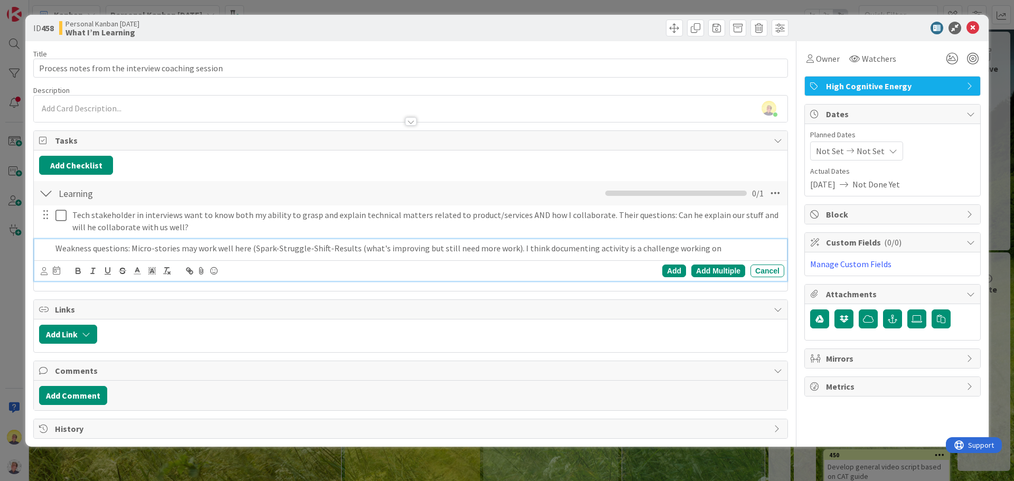
click at [504, 249] on p "Weakness questions: Micro-stories may work well here (Spark-Struggle-Shift-Resu…" at bounding box center [417, 248] width 725 height 12
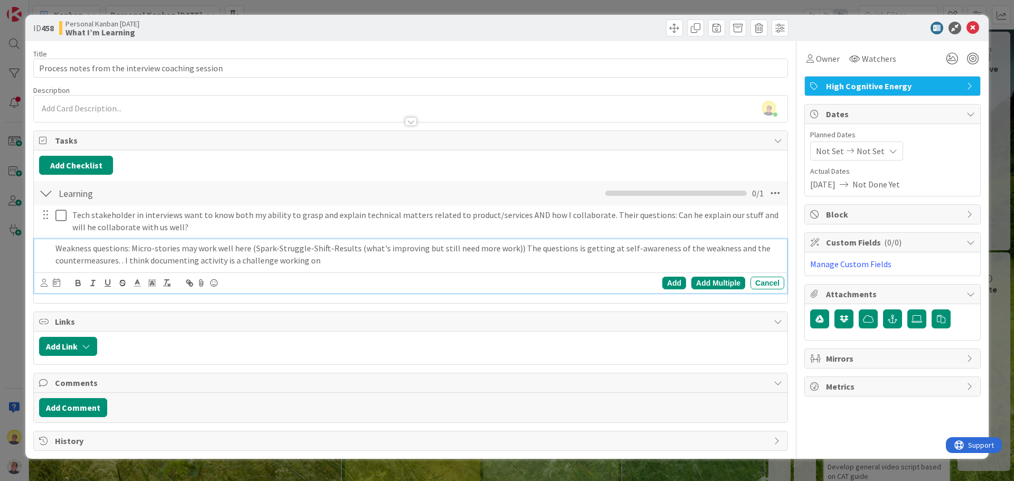
click at [83, 260] on p "Weakness questions: Micro-stories may work well here (Spark-Struggle-Shift-Resu…" at bounding box center [417, 254] width 725 height 24
click at [312, 257] on p "Weakness questions: Micro-stories may work well here (Spark-Struggle-Shift-Resu…" at bounding box center [417, 254] width 725 height 24
click at [211, 262] on p "Weakness questions: Micro-stories may work well here (Spark-Struggle-Shift-Resu…" at bounding box center [417, 254] width 725 height 24
drag, startPoint x: 282, startPoint y: 261, endPoint x: 335, endPoint y: 260, distance: 52.8
click at [335, 260] on p "Weakness questions: Micro-stories may work well here (Spark-Struggle-Shift-Resu…" at bounding box center [417, 254] width 725 height 24
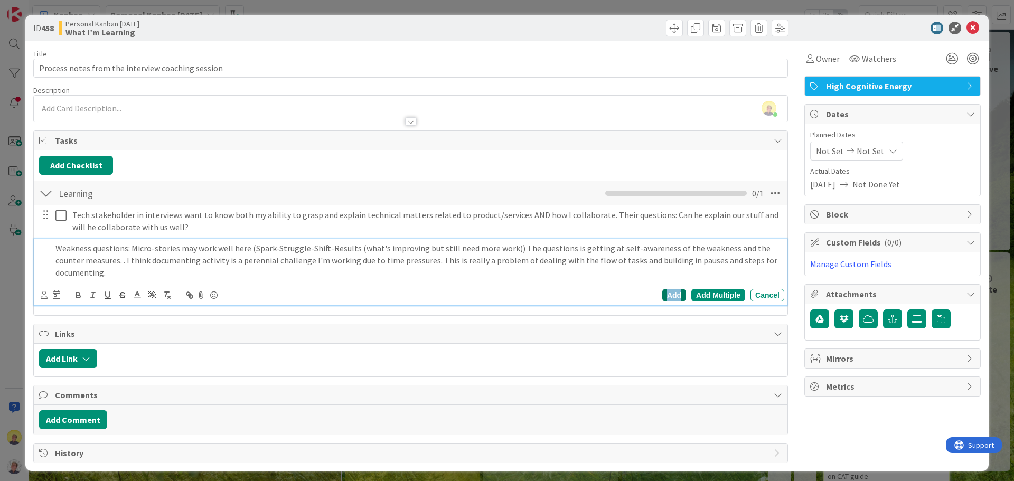
click at [669, 289] on div "Add" at bounding box center [674, 295] width 24 height 13
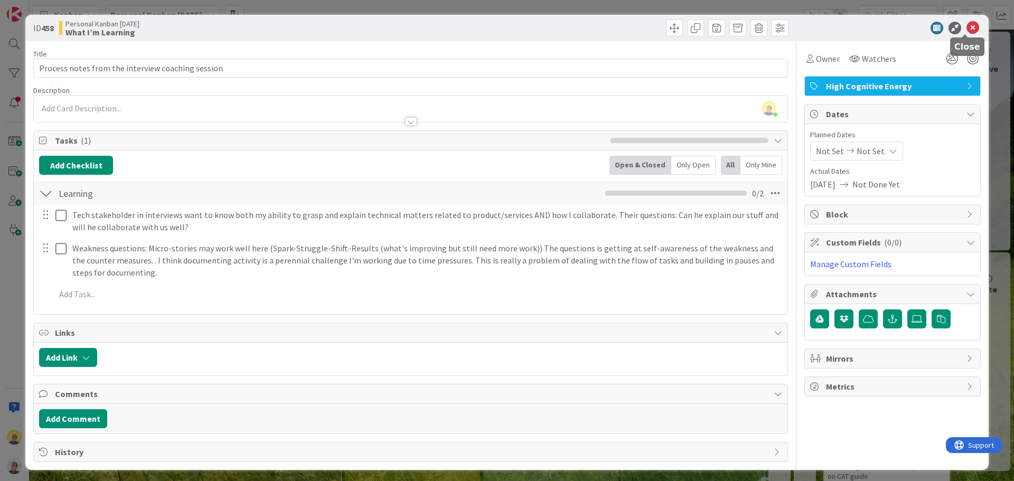
click at [970, 25] on icon at bounding box center [972, 28] width 13 height 13
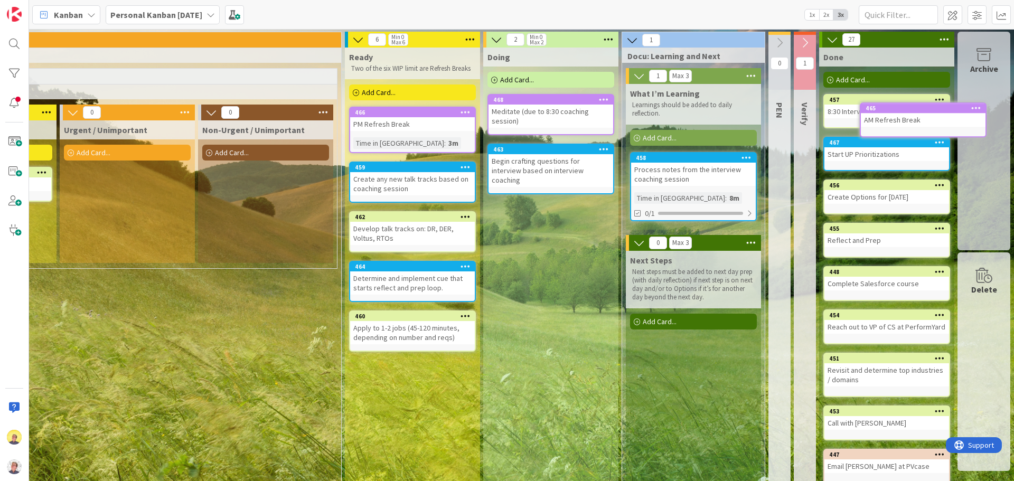
scroll to position [0, 958]
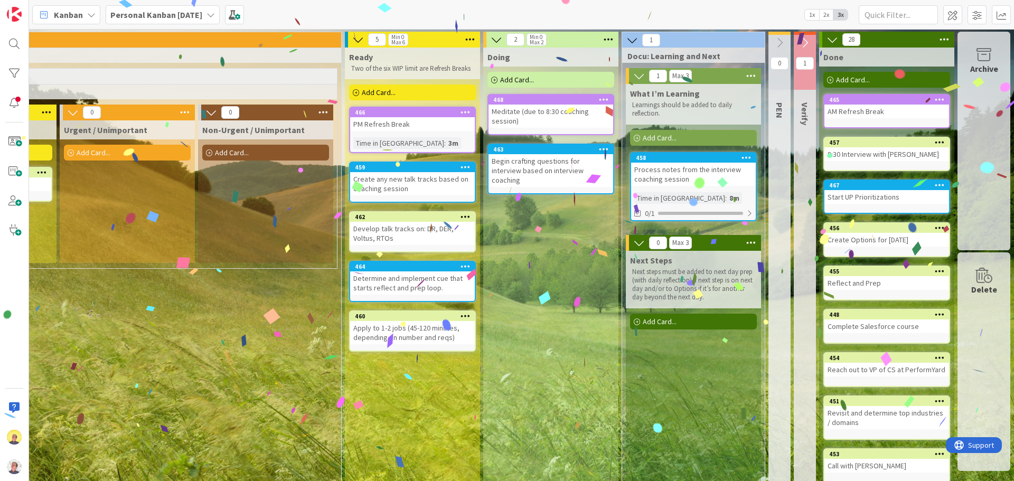
click at [362, 92] on span "Add Card..." at bounding box center [379, 93] width 34 height 10
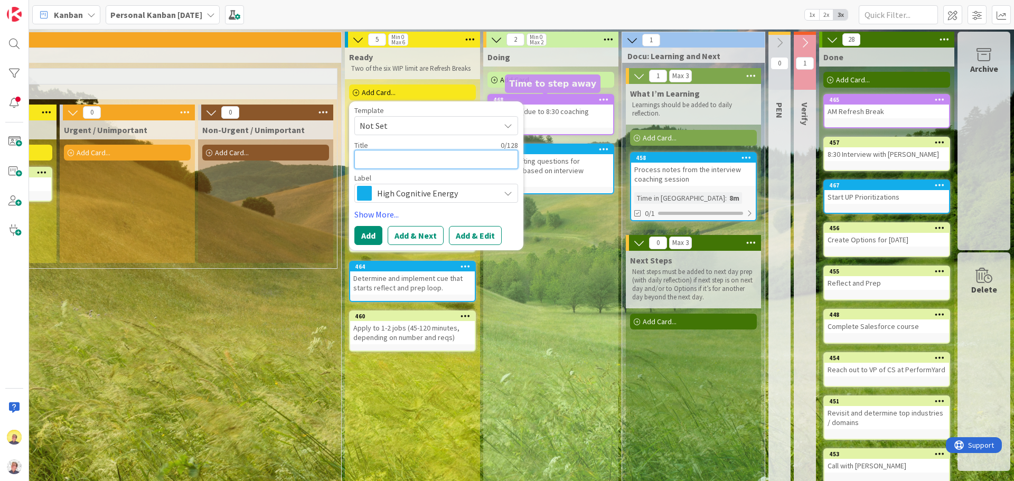
type textarea "x"
type textarea "M"
type textarea "x"
type textarea "Mo"
type textarea "x"
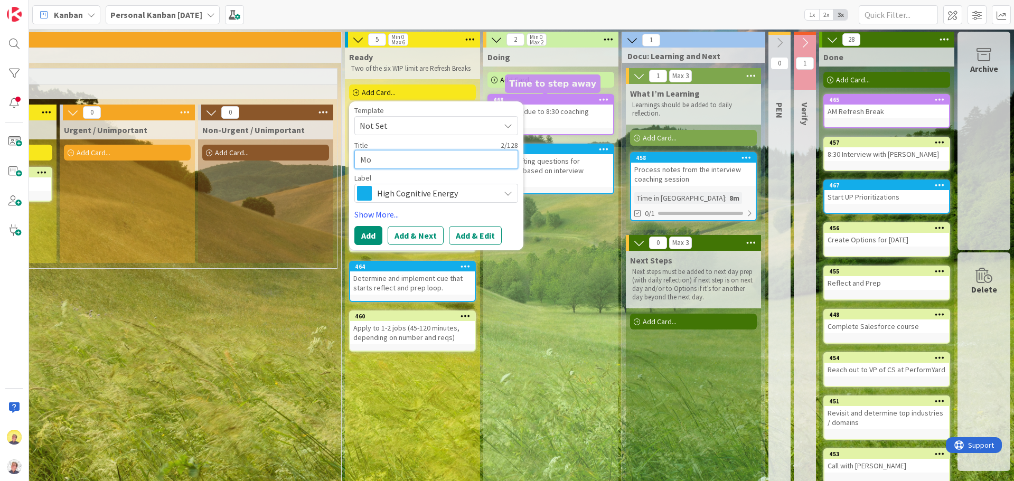
type textarea "Mod"
type textarea "x"
type textarea "Modus"
type textarea "x"
type textarea "Modus"
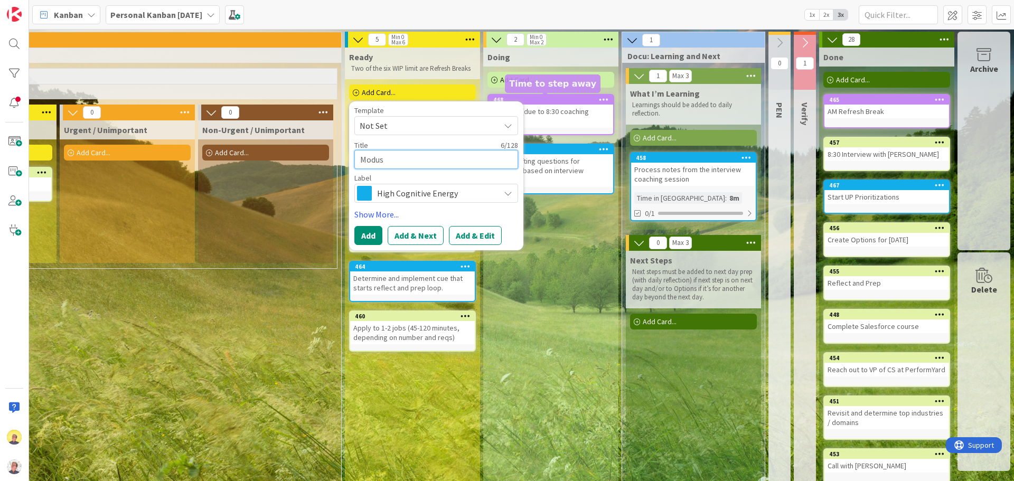
type textarea "x"
type textarea "Modus L"
type textarea "x"
type textarea "Modus Le"
type textarea "x"
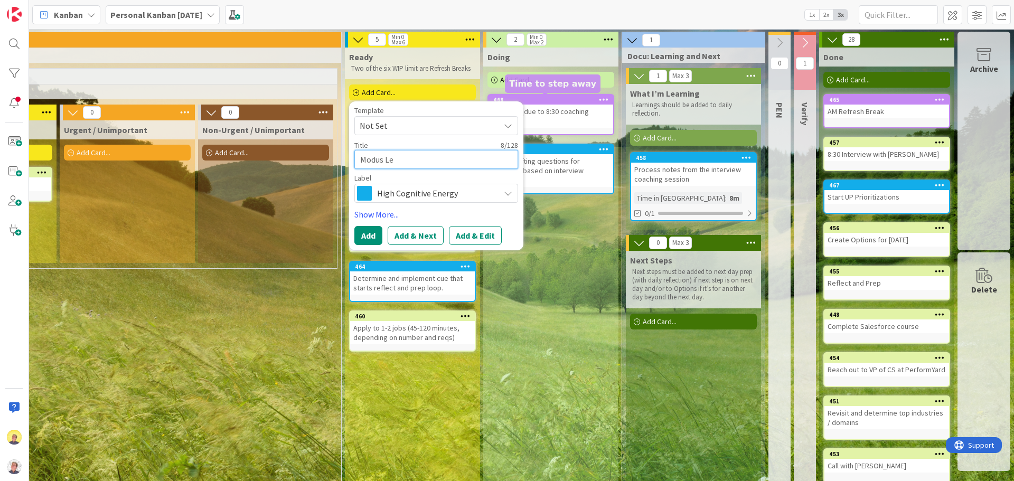
type textarea "Modus Lea"
type textarea "x"
type textarea "Modus Lean"
type textarea "x"
type textarea "Modus Lean"
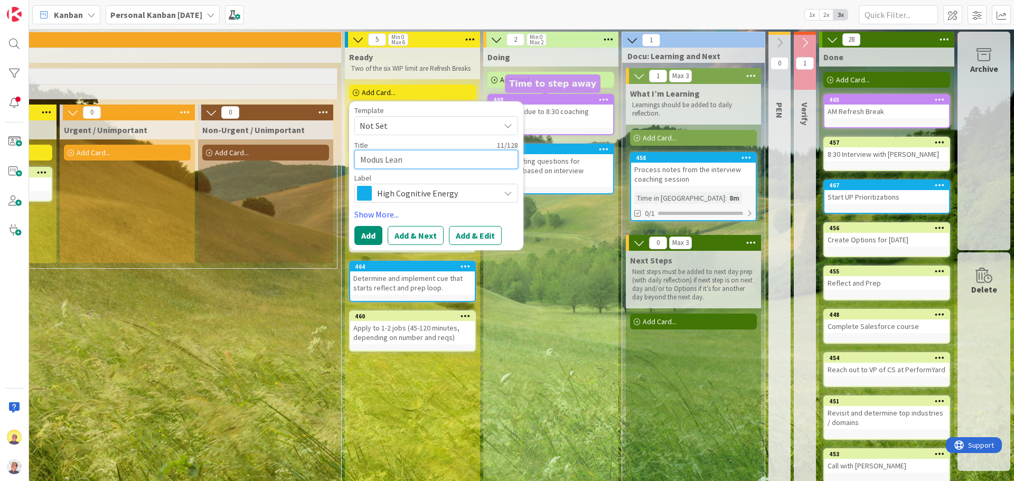
type textarea "x"
type textarea "Modus Lean C"
type textarea "x"
type textarea "Modus Lean Co"
type textarea "x"
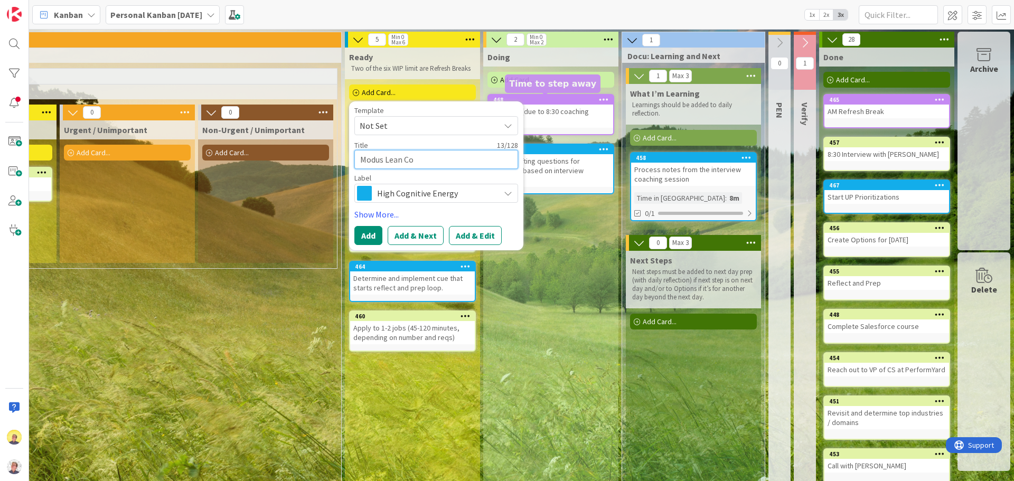
type textarea "Modus Lean Cof"
type textarea "x"
type textarea "Modus Lean Coff"
type textarea "x"
type textarea "Modus Lean Coffe"
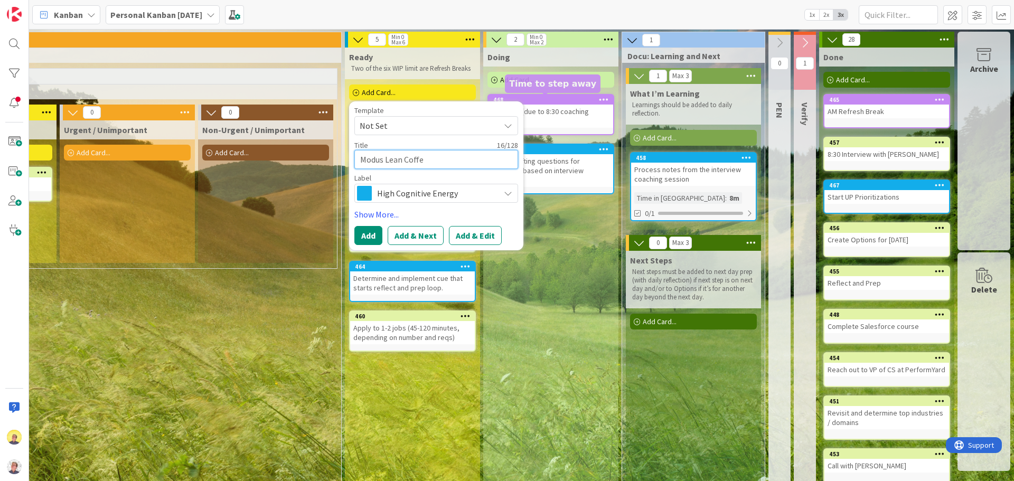
type textarea "x"
type textarea "Modus Lean Coffee"
type textarea "x"
type textarea "Modus Lean Coffee"
type textarea "x"
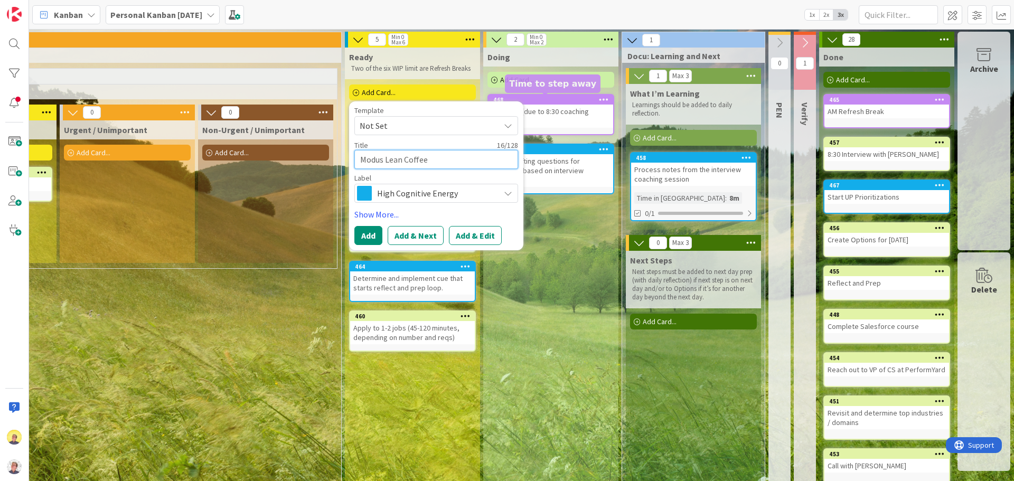
type textarea "Modus Lean Coffee a"
type textarea "x"
type textarea "Modus Lean Coffee at"
type textarea "x"
click at [431, 192] on span "High Cognitive Energy" at bounding box center [435, 193] width 117 height 15
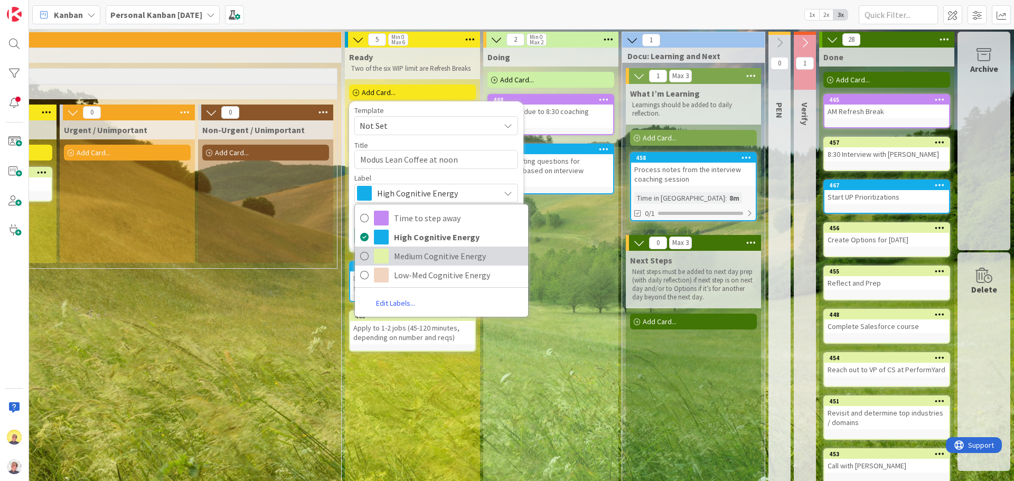
click at [394, 262] on span "Medium Cognitive Energy" at bounding box center [458, 256] width 129 height 16
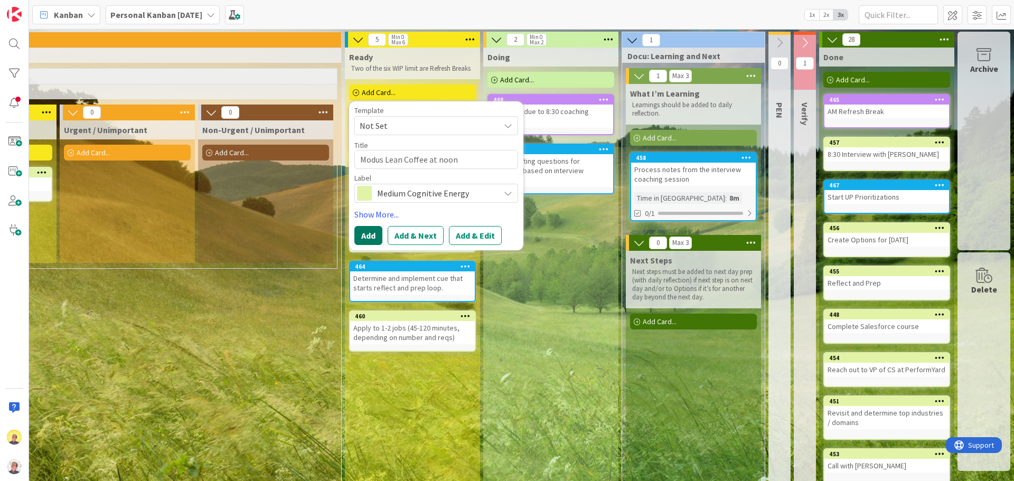
click at [361, 234] on button "Add" at bounding box center [368, 235] width 28 height 19
